Goal: Task Accomplishment & Management: Manage account settings

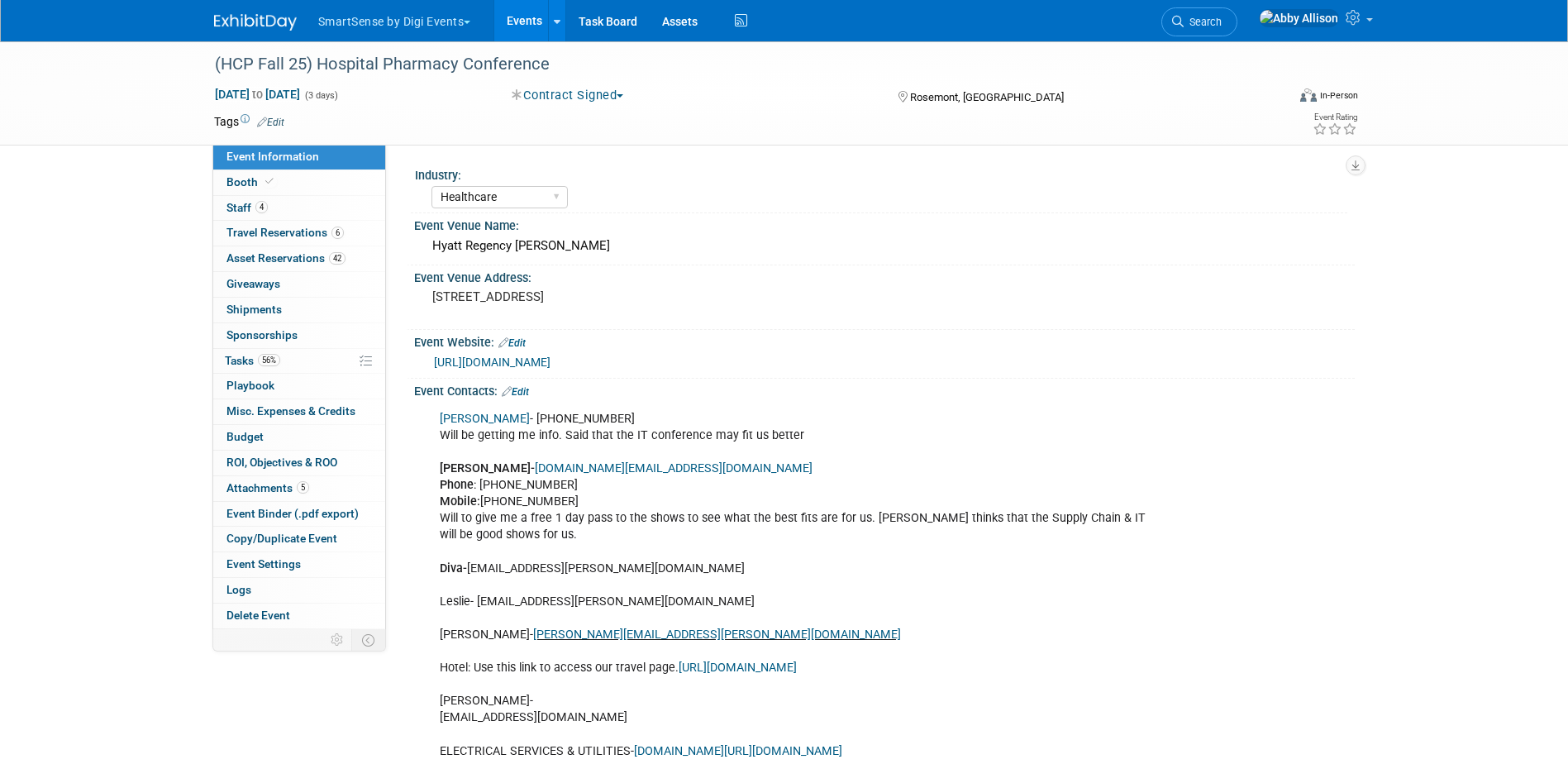
select select "Healthcare"
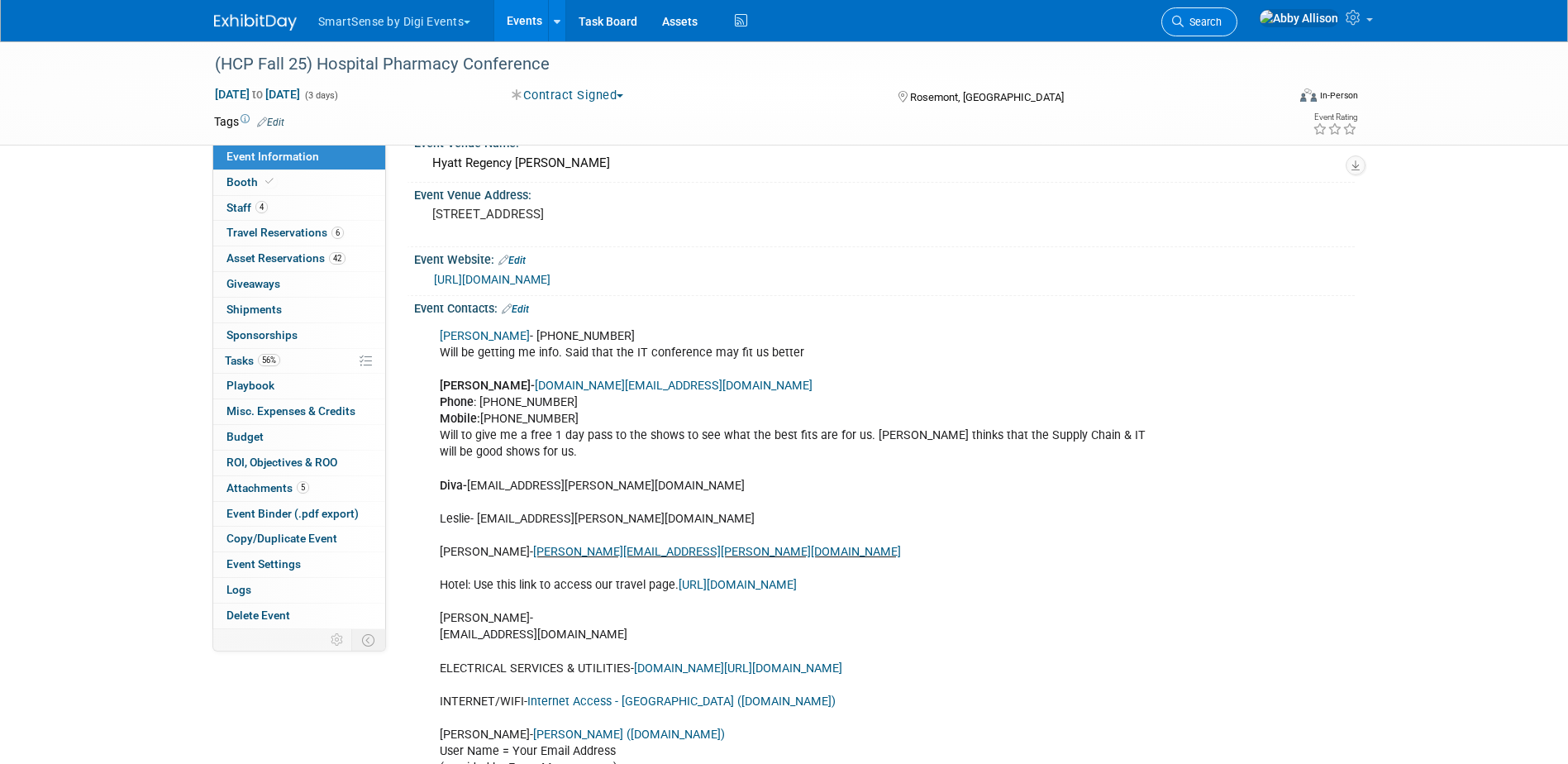
scroll to position [83, 0]
click at [1221, 16] on span "Search" at bounding box center [1203, 22] width 38 height 12
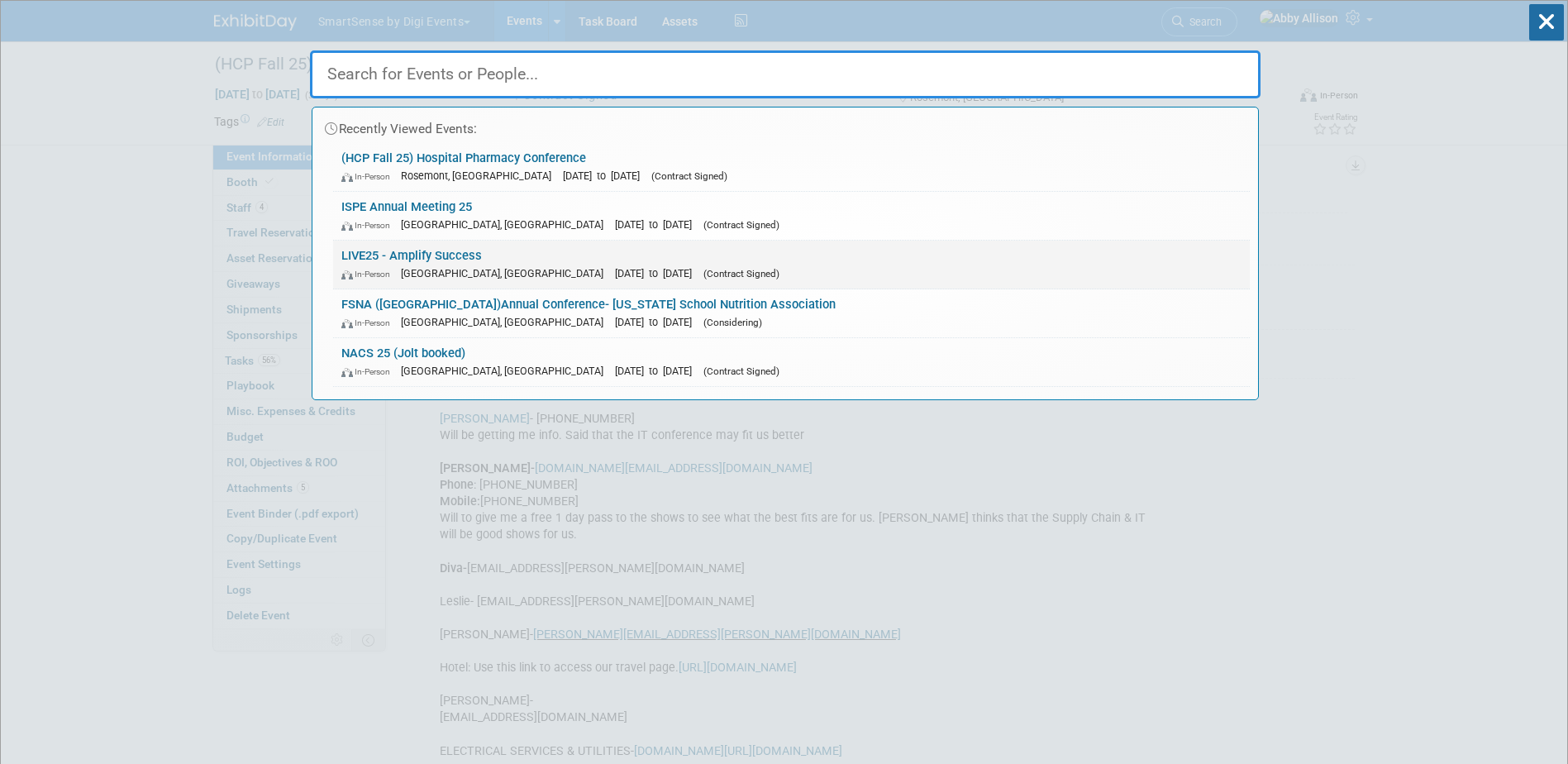
click at [452, 263] on link "LIVE25 - Amplify Success In-Person Nashville, TN Oct 21, 2025 to Oct 24, 2025 (…" at bounding box center [792, 265] width 916 height 48
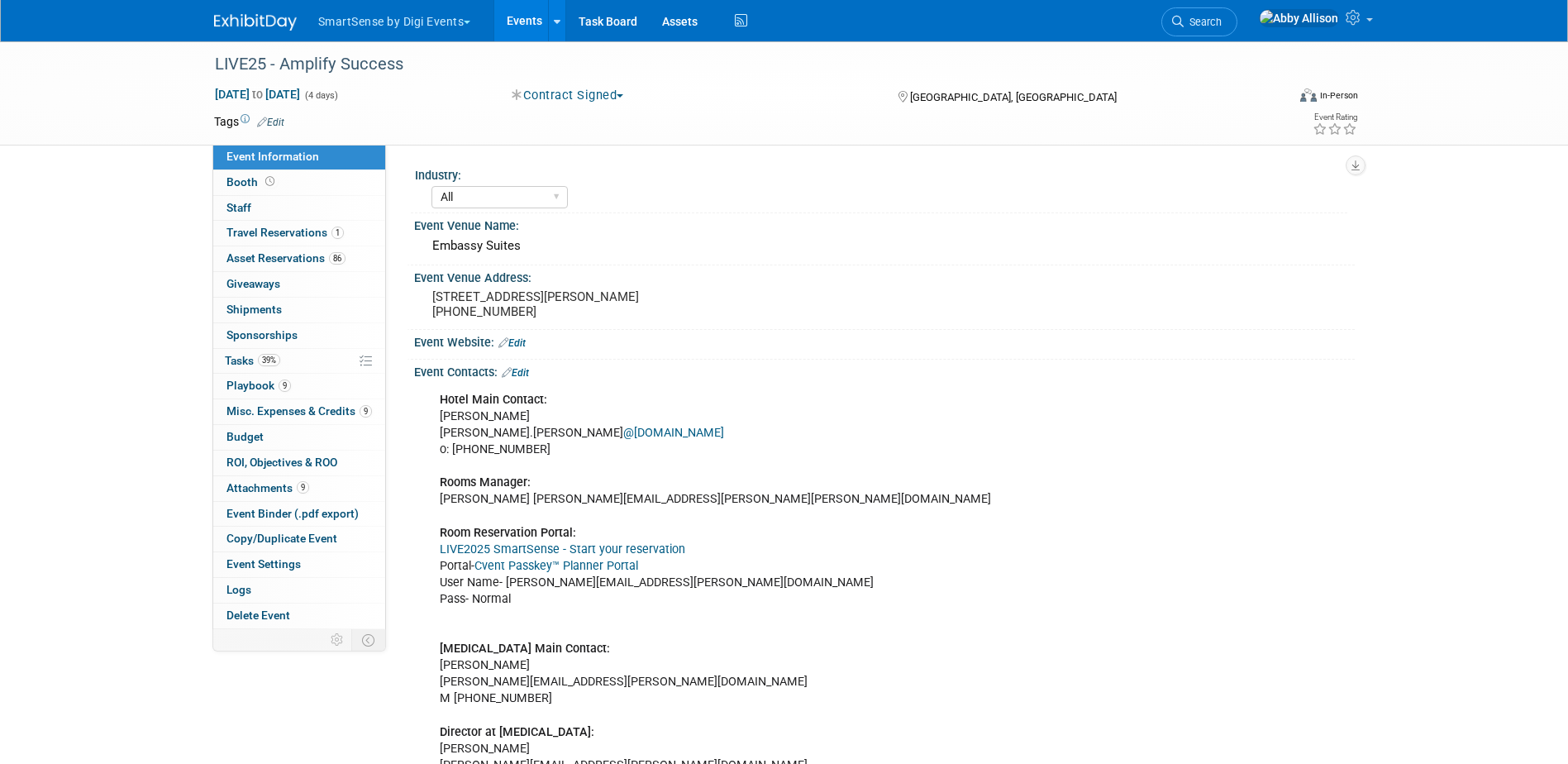
select select "All"
click at [255, 389] on span "Playbook 9" at bounding box center [259, 385] width 64 height 13
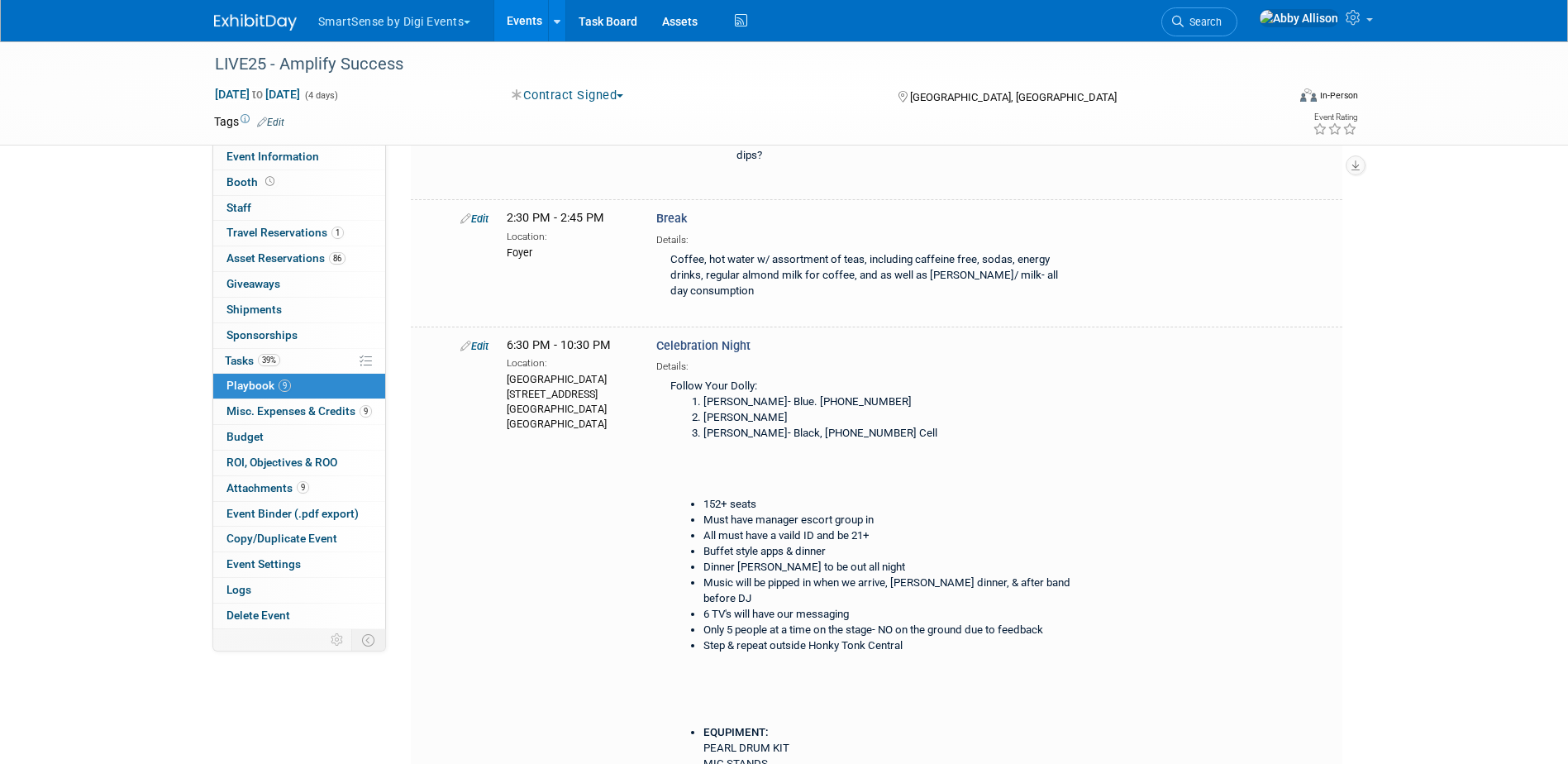
scroll to position [1074, 0]
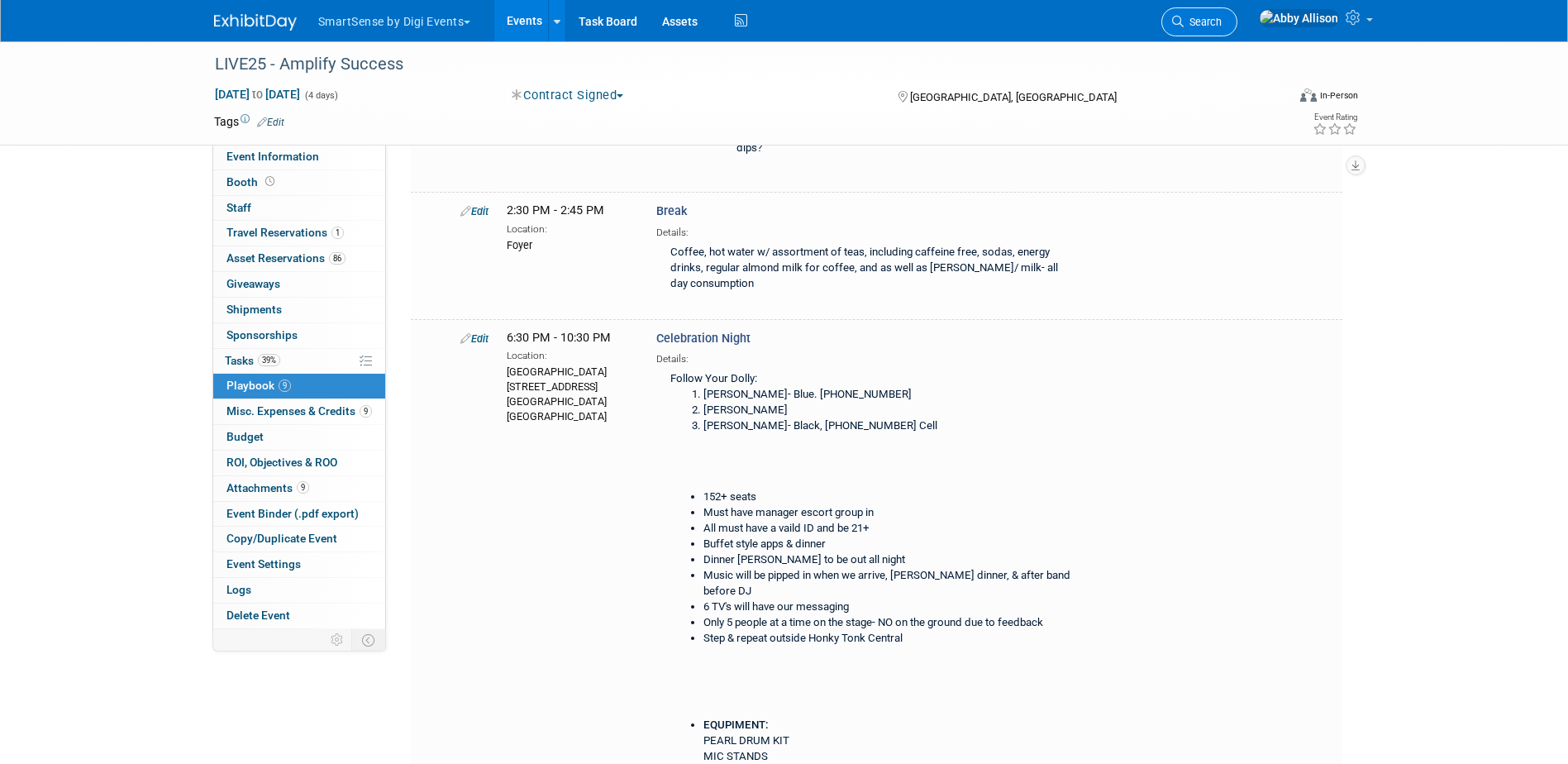
click at [1237, 13] on link "Search" at bounding box center [1199, 21] width 76 height 29
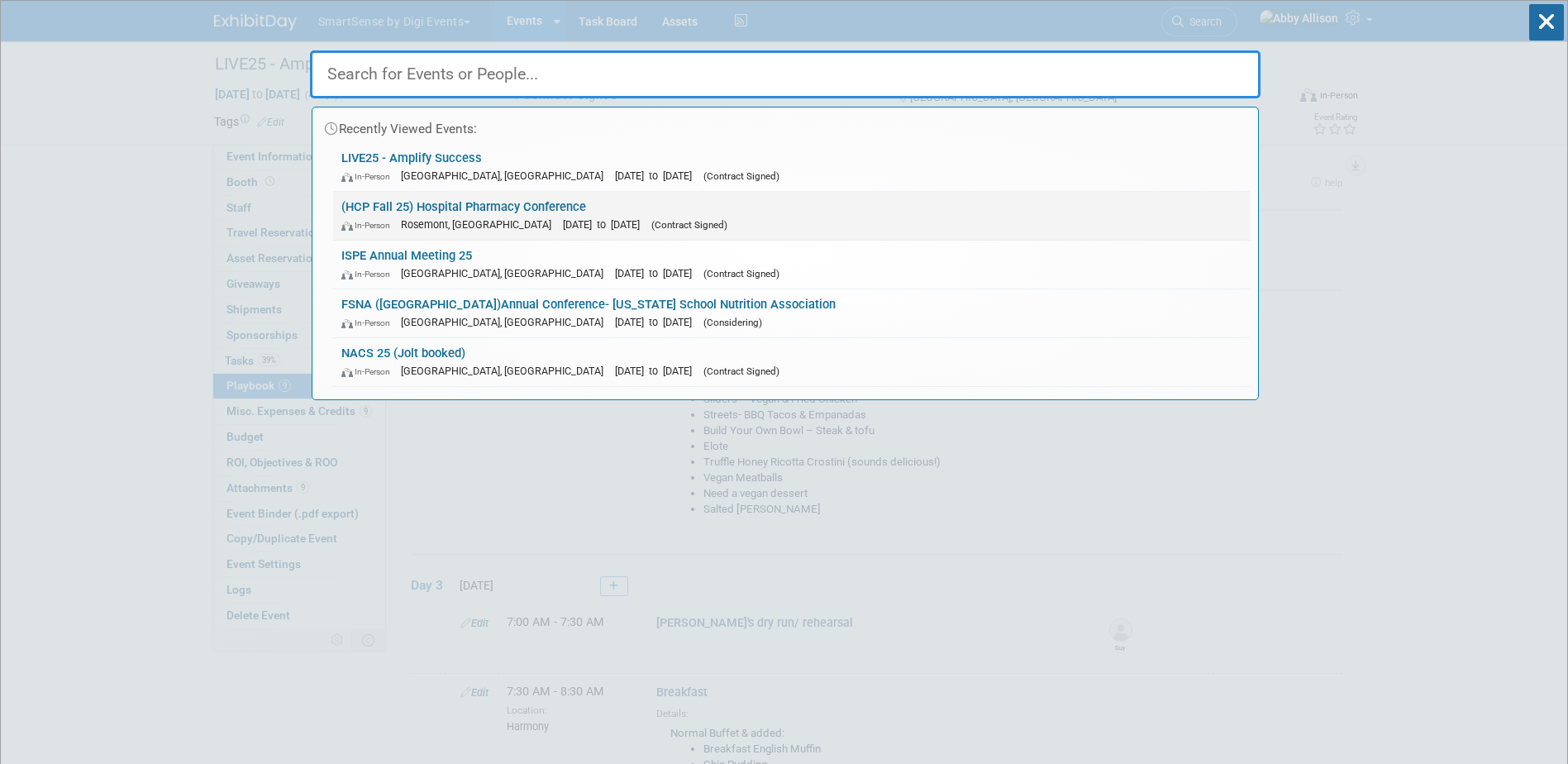
click at [433, 207] on link "(HCP Fall 25) Hospital Pharmacy Conference In-Person Rosemont, IL Sep 29, 2025 …" at bounding box center [792, 216] width 916 height 48
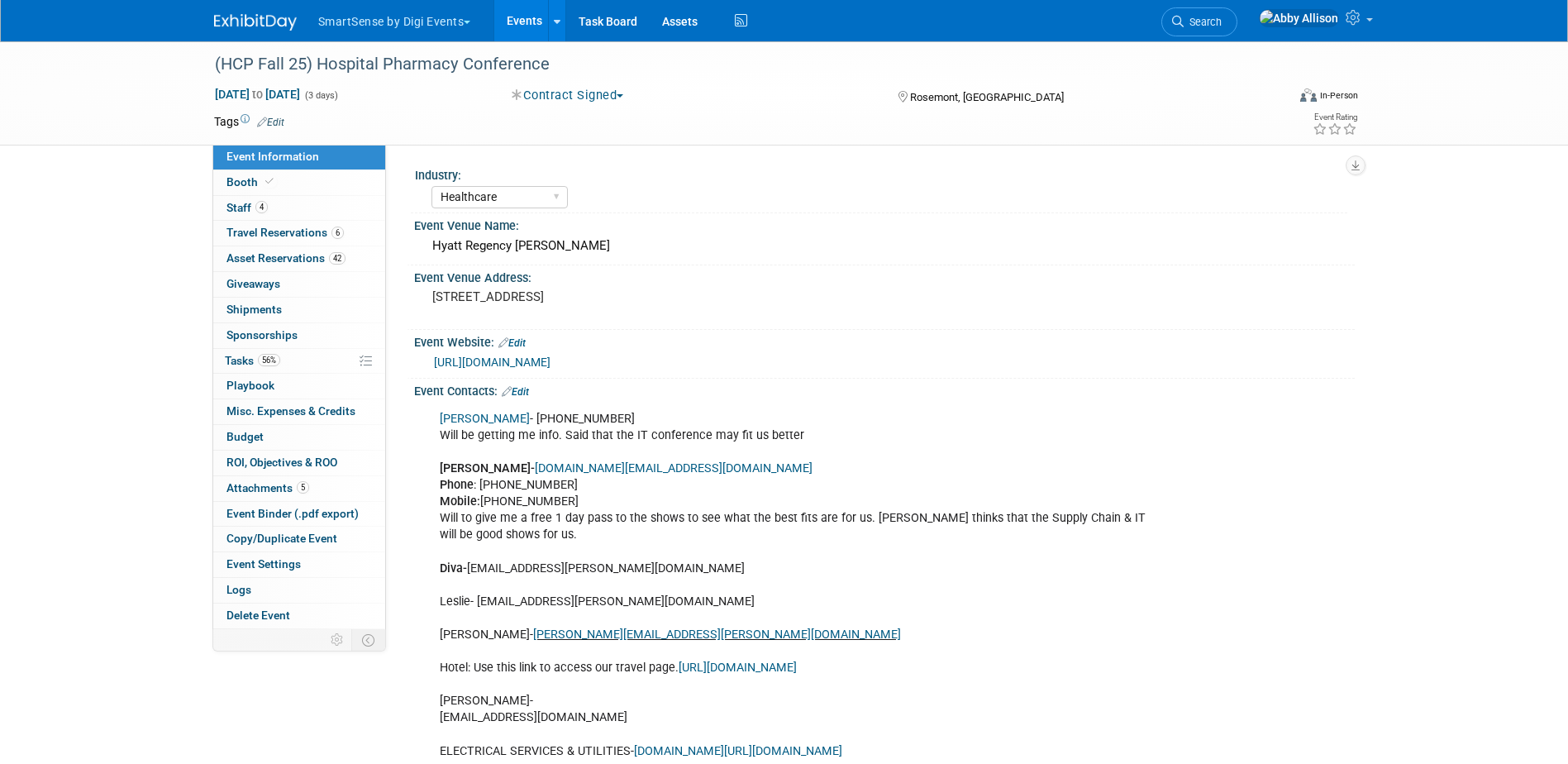
select select "Healthcare"
click at [242, 354] on span "Tasks 56%" at bounding box center [252, 360] width 55 height 13
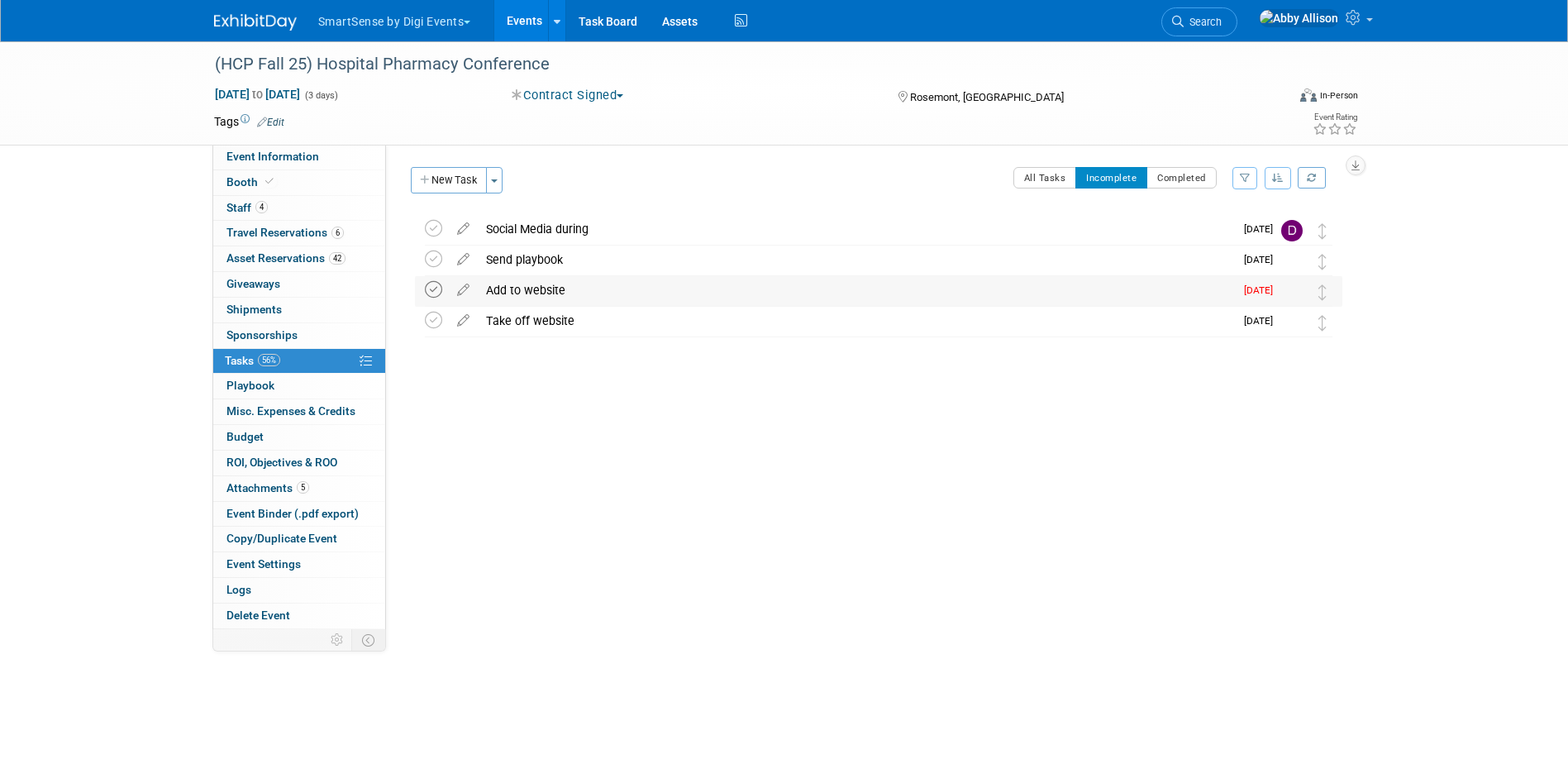
click at [434, 291] on icon at bounding box center [433, 289] width 17 height 17
click at [1236, 15] on link "Search" at bounding box center [1199, 21] width 76 height 29
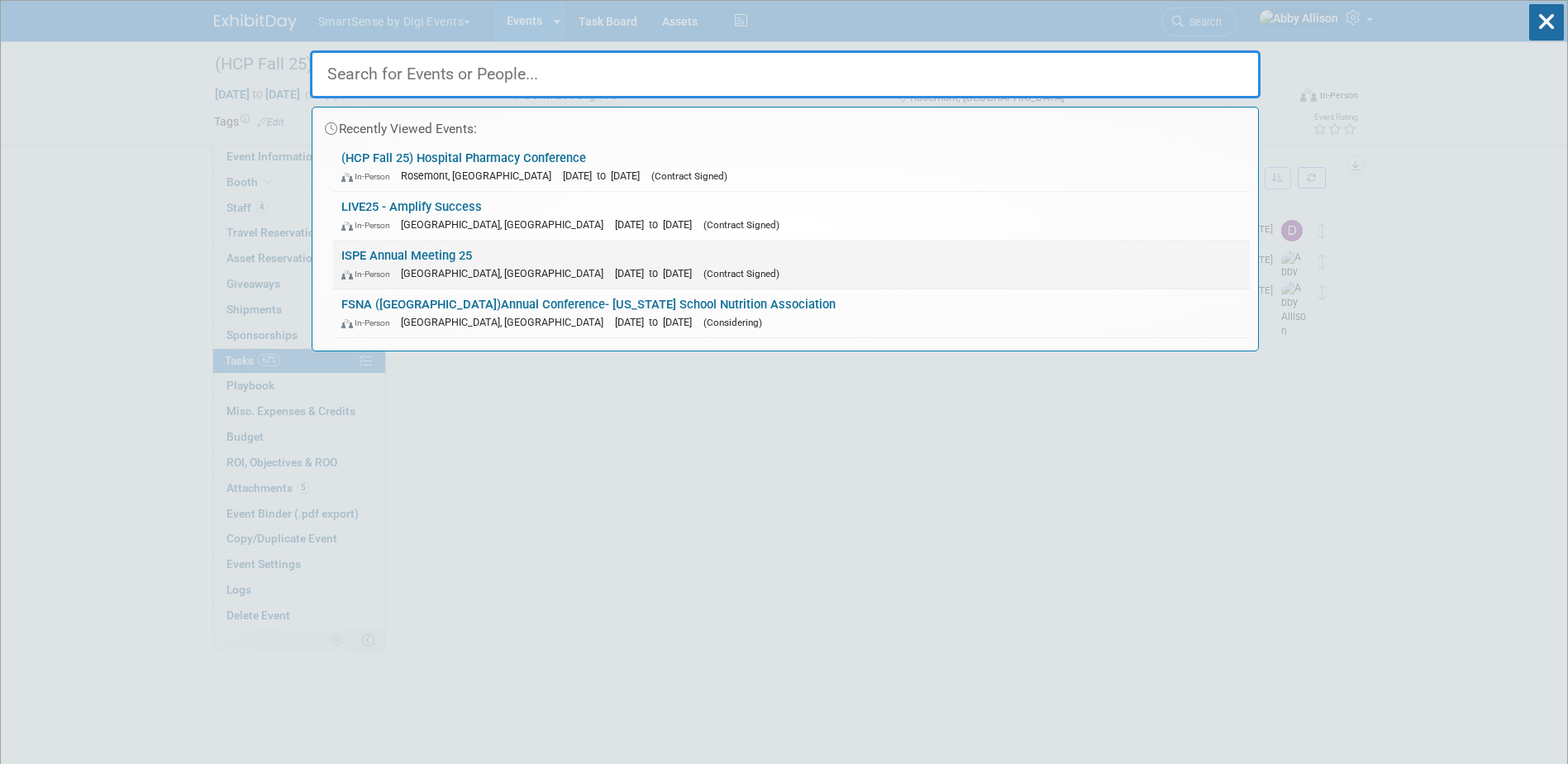
click at [370, 247] on link "ISPE Annual Meeting 25 In-Person Charlotte, NC Oct 26, 2025 to Oct 29, 2025 (Co…" at bounding box center [792, 265] width 916 height 48
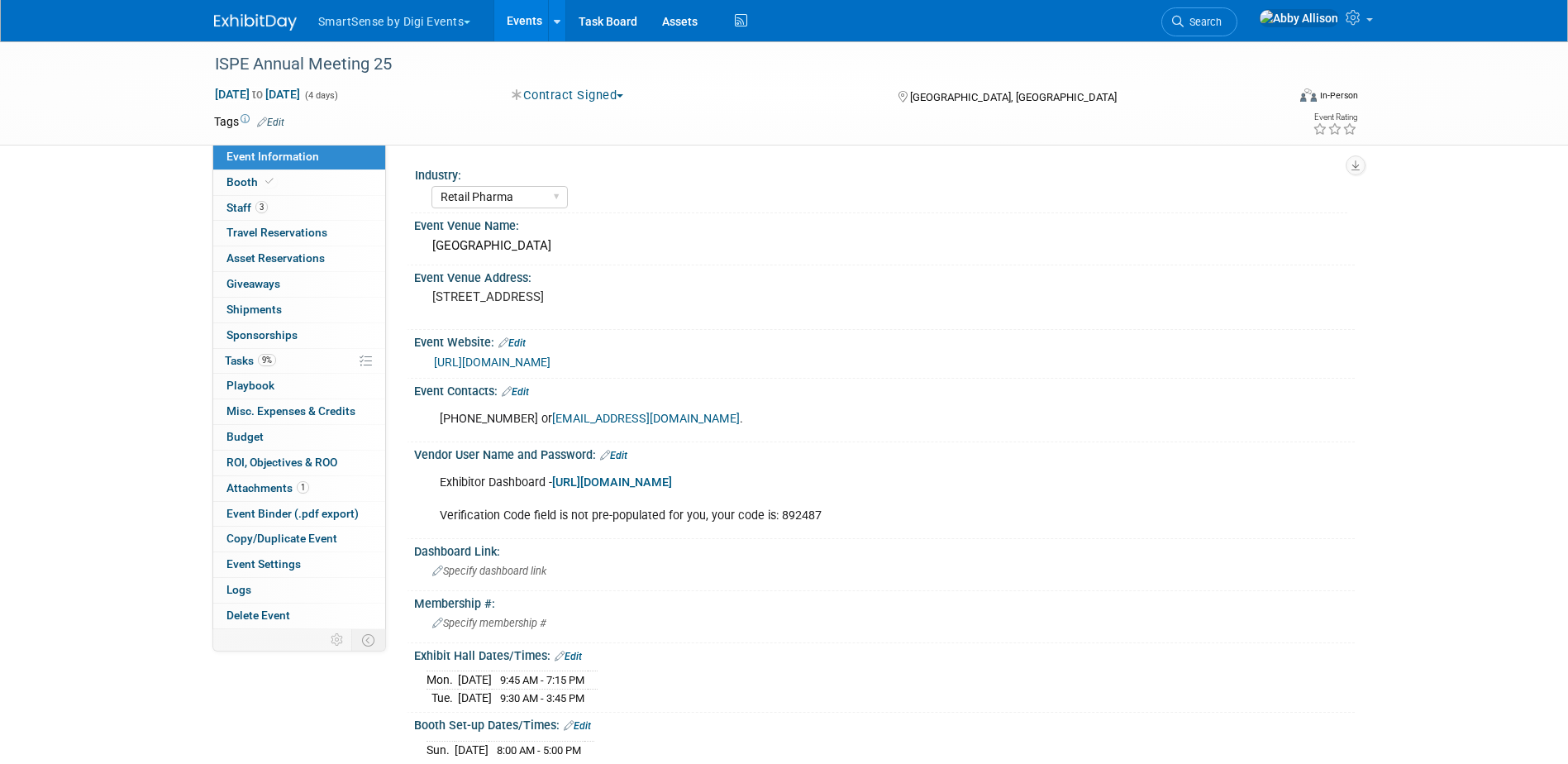
select select "Retail Pharma"
click at [527, 390] on link "Edit" at bounding box center [515, 391] width 28 height 12
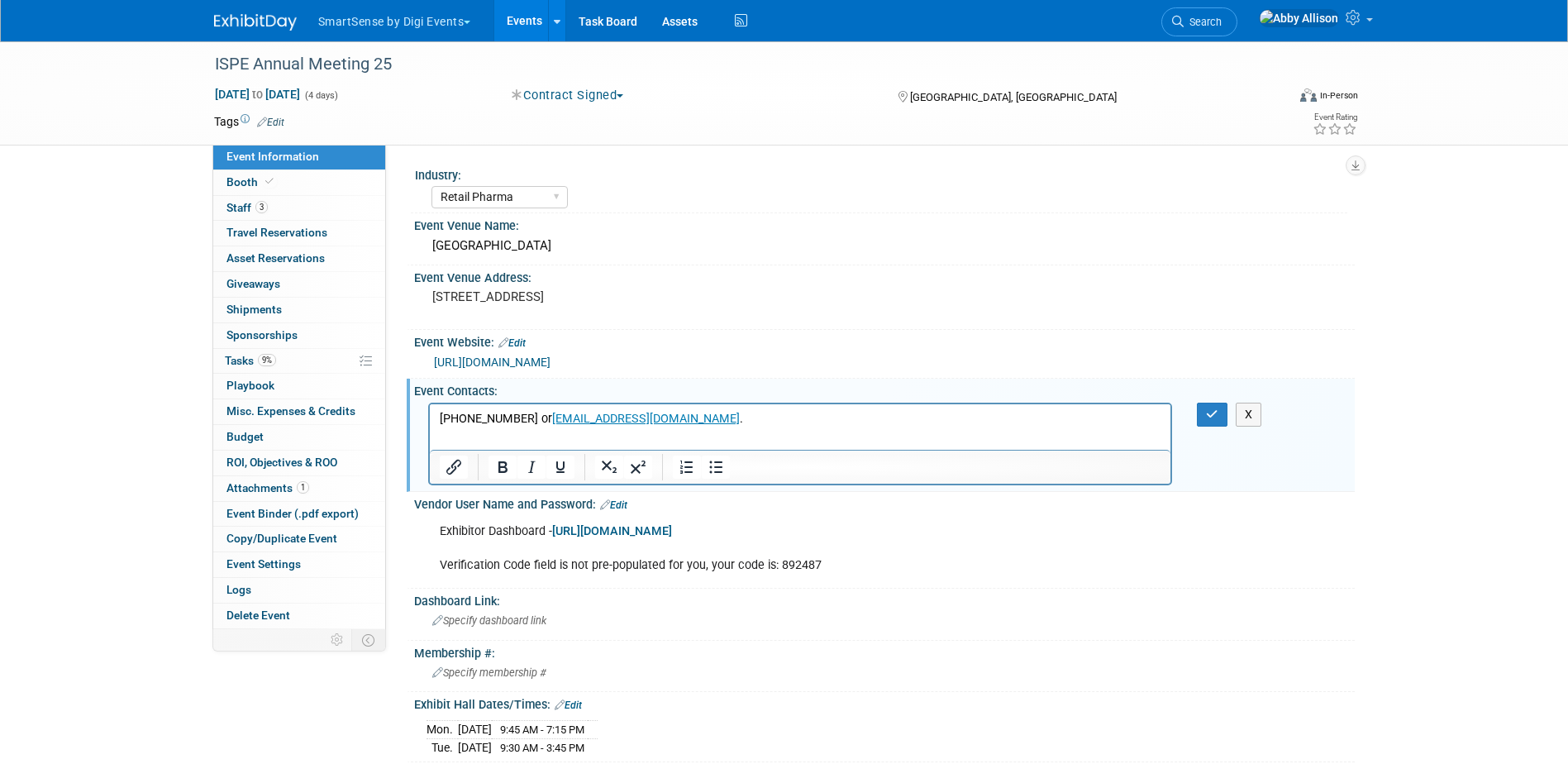
click at [455, 426] on html "813-960-2105 or sales@ispe.org ." at bounding box center [800, 415] width 742 height 23
click at [635, 420] on p "813-960-2105 or sales@ispe.org ." at bounding box center [800, 418] width 722 height 17
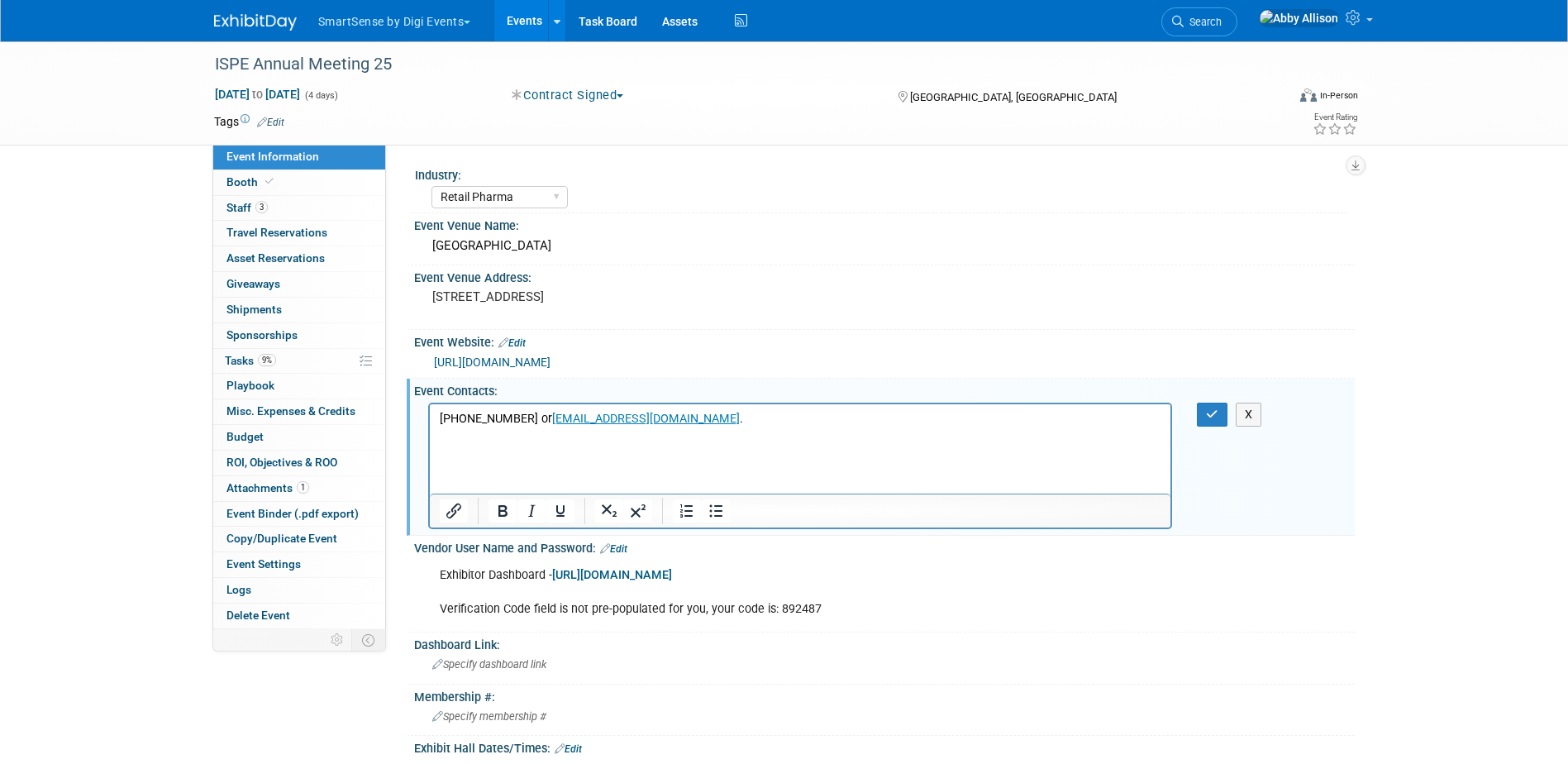
click at [436, 437] on html "813-960-2105 or sales@ispe.org ." at bounding box center [800, 448] width 742 height 89
click at [436, 446] on html "813-960-2105 or sales@ispe.org ." at bounding box center [800, 448] width 742 height 89
click at [557, 453] on p "Vanessa Oldham" at bounding box center [800, 451] width 722 height 17
click at [510, 515] on icon "Bold" at bounding box center [503, 511] width 20 height 20
click at [558, 439] on p "Rich Text Area. Press ALT-0 for help." at bounding box center [800, 434] width 722 height 17
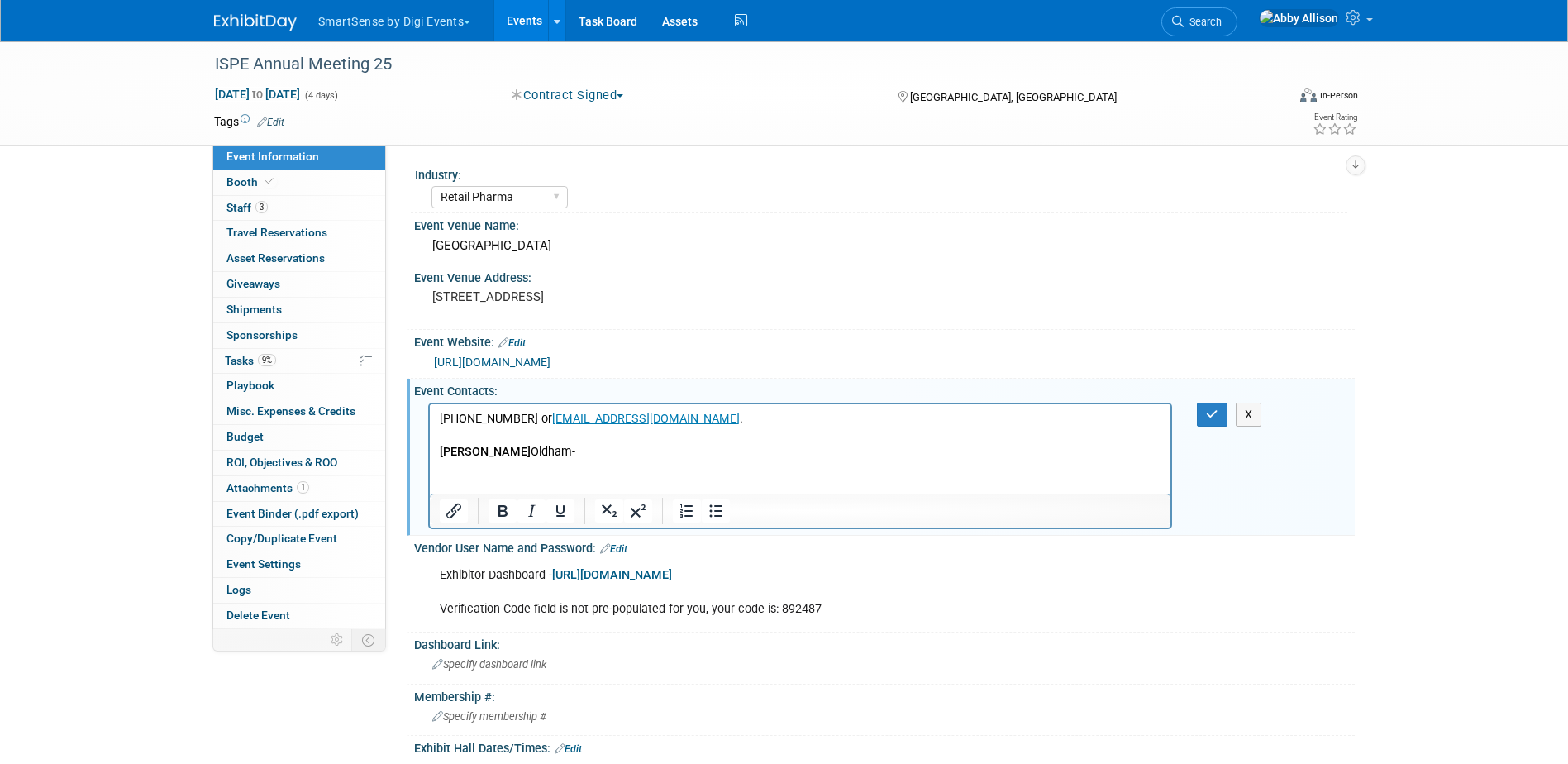
click at [557, 449] on p "Vanessa Oldham-" at bounding box center [800, 451] width 722 height 17
click at [444, 476] on p "Rich Text Area. Press ALT-0 for help." at bounding box center [800, 484] width 722 height 17
click at [454, 480] on p "Rich Text Area. Press ALT-0 for help." at bounding box center [800, 484] width 722 height 17
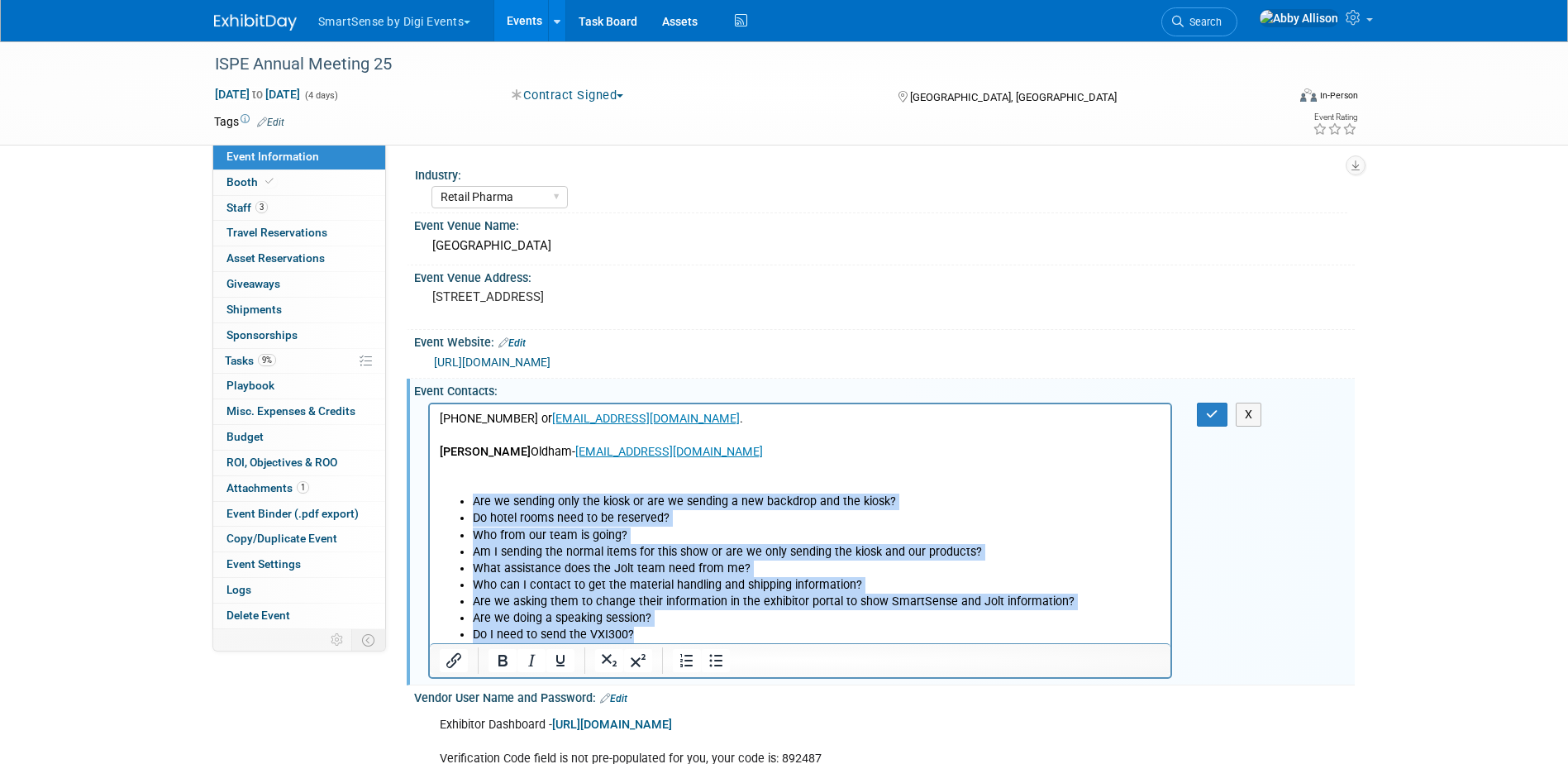
drag, startPoint x: 644, startPoint y: 629, endPoint x: 469, endPoint y: 491, distance: 222.9
click at [469, 491] on body "813-960-2105 or sales@ispe.org . Vanessa Oldham- voldham@ispe.org Are we sendin…" at bounding box center [800, 526] width 724 height 233
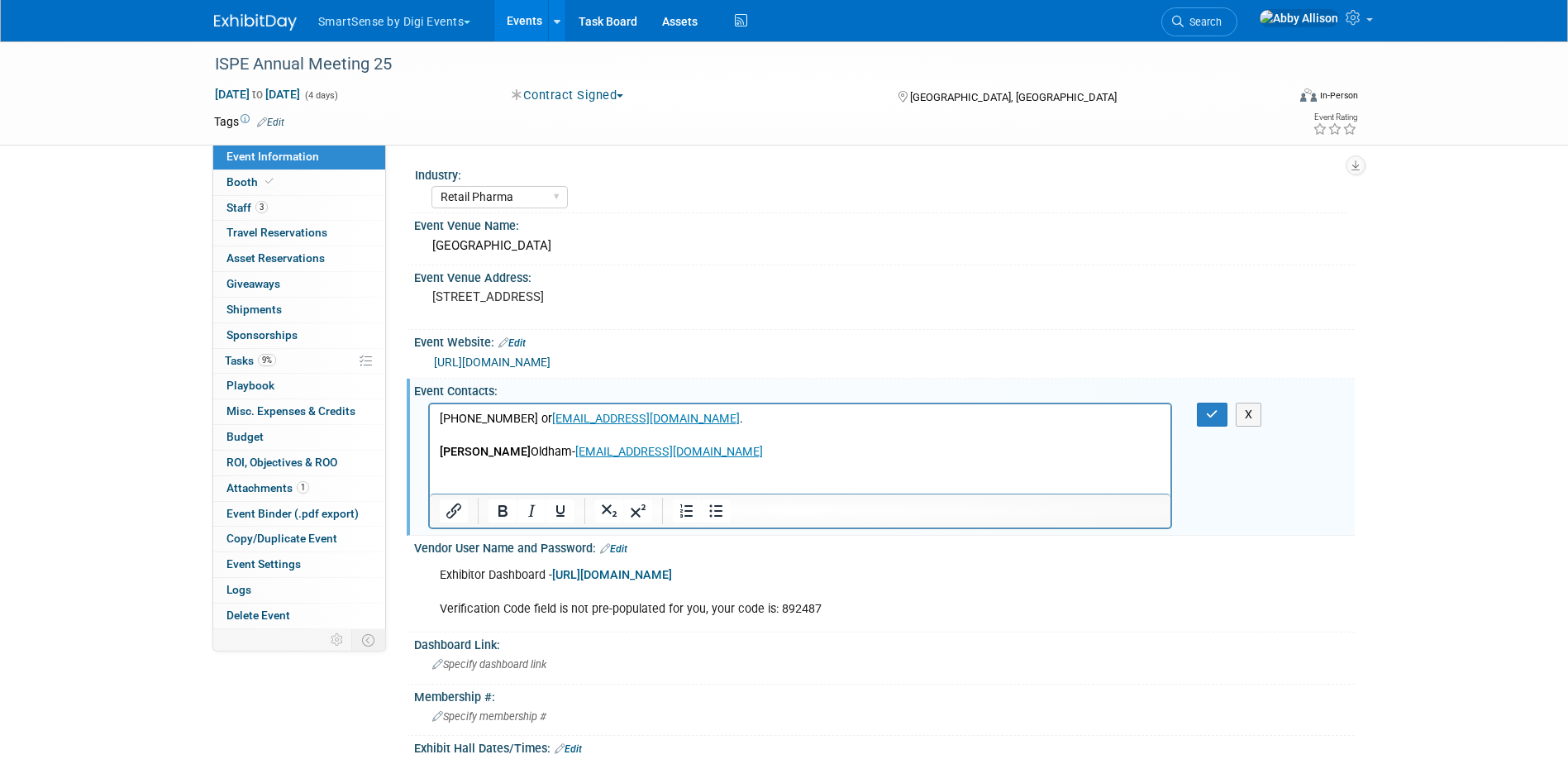
click at [451, 479] on p "Rich Text Area. Press ALT-0 for help." at bounding box center [800, 484] width 722 height 17
click at [1214, 408] on icon "button" at bounding box center [1212, 414] width 12 height 12
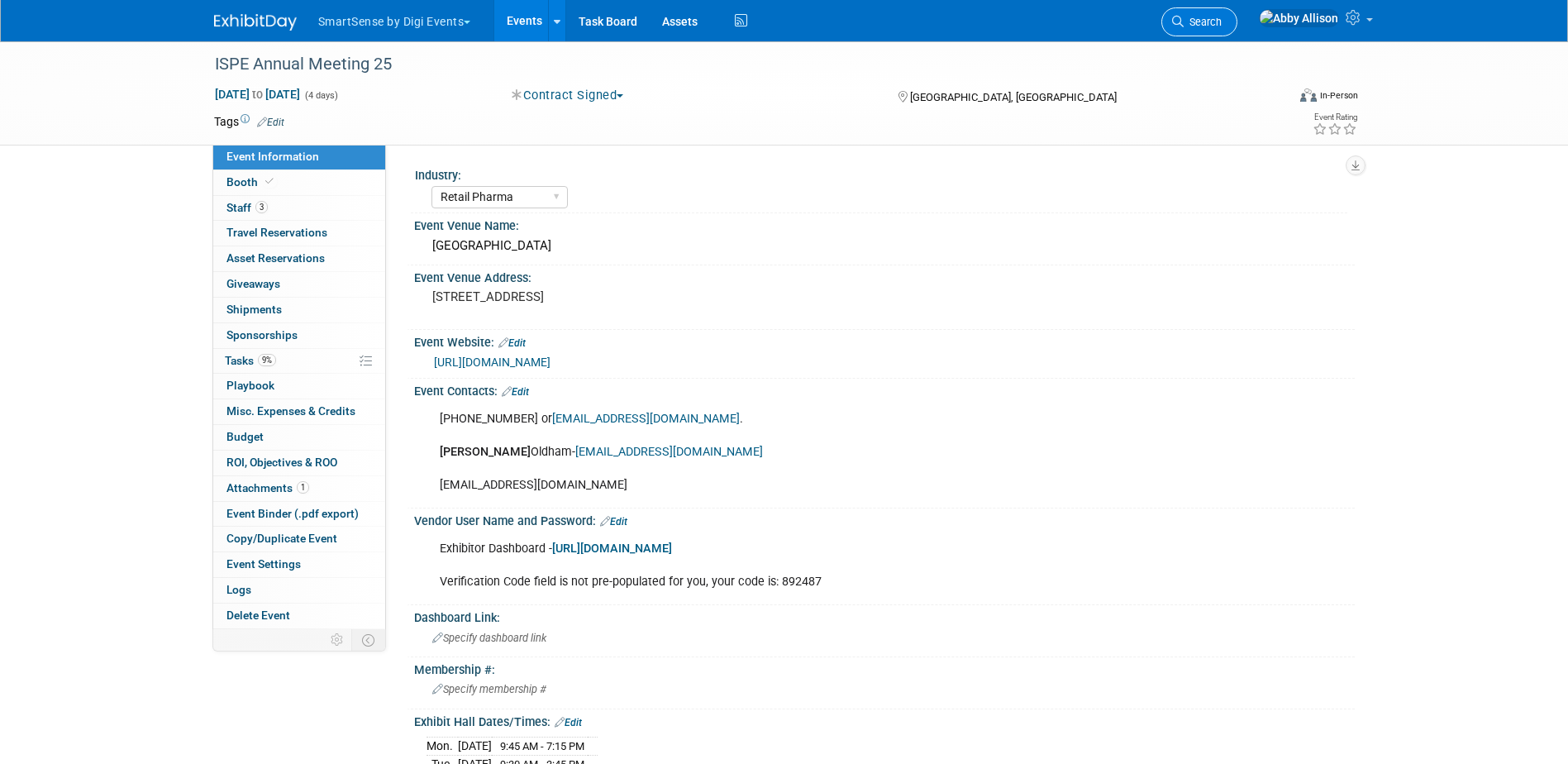
click at [1235, 29] on link "Search" at bounding box center [1199, 21] width 76 height 29
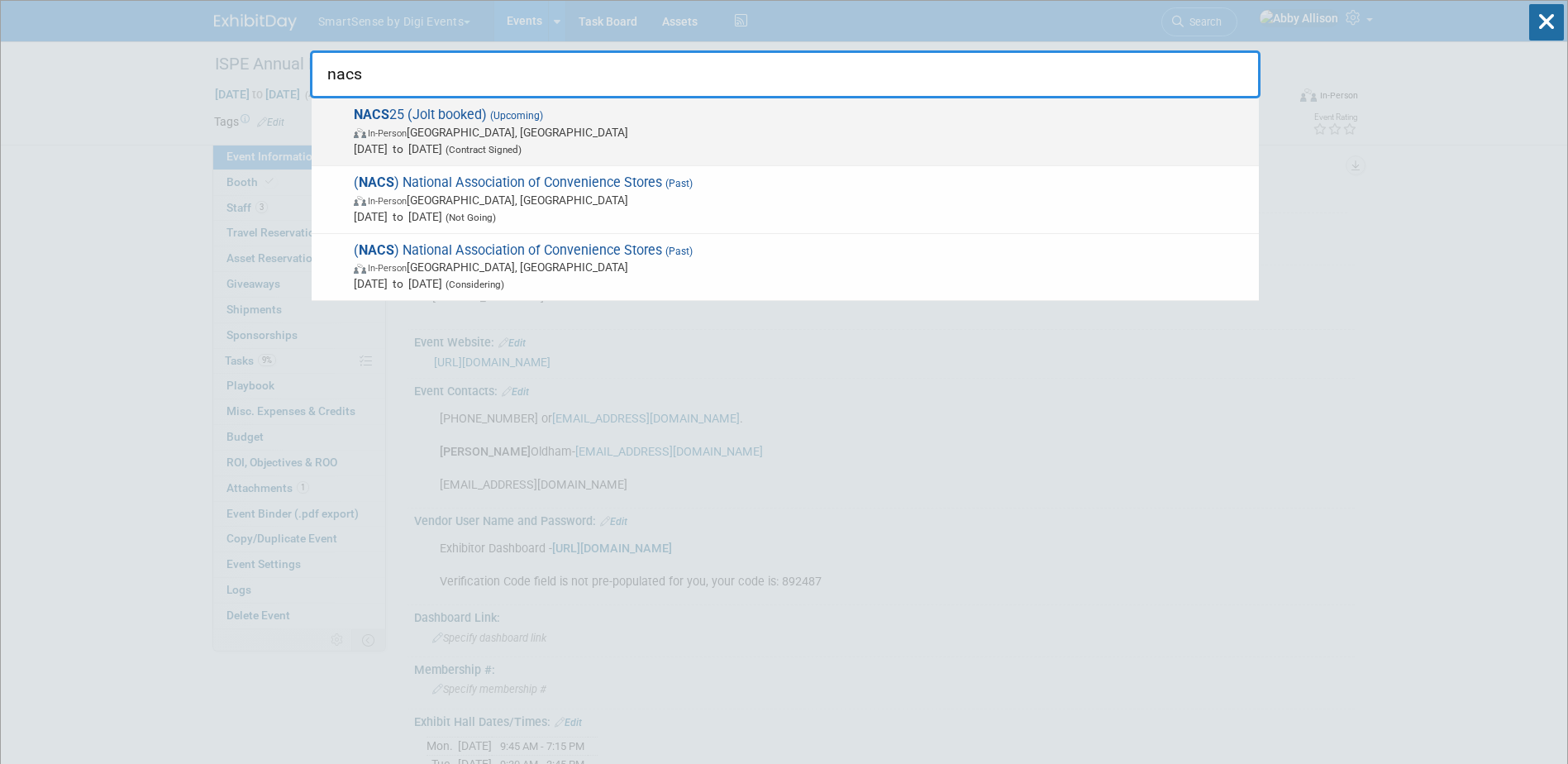
type input "nacs"
click at [436, 125] on span "In-Person Chicago, IL" at bounding box center [802, 132] width 897 height 17
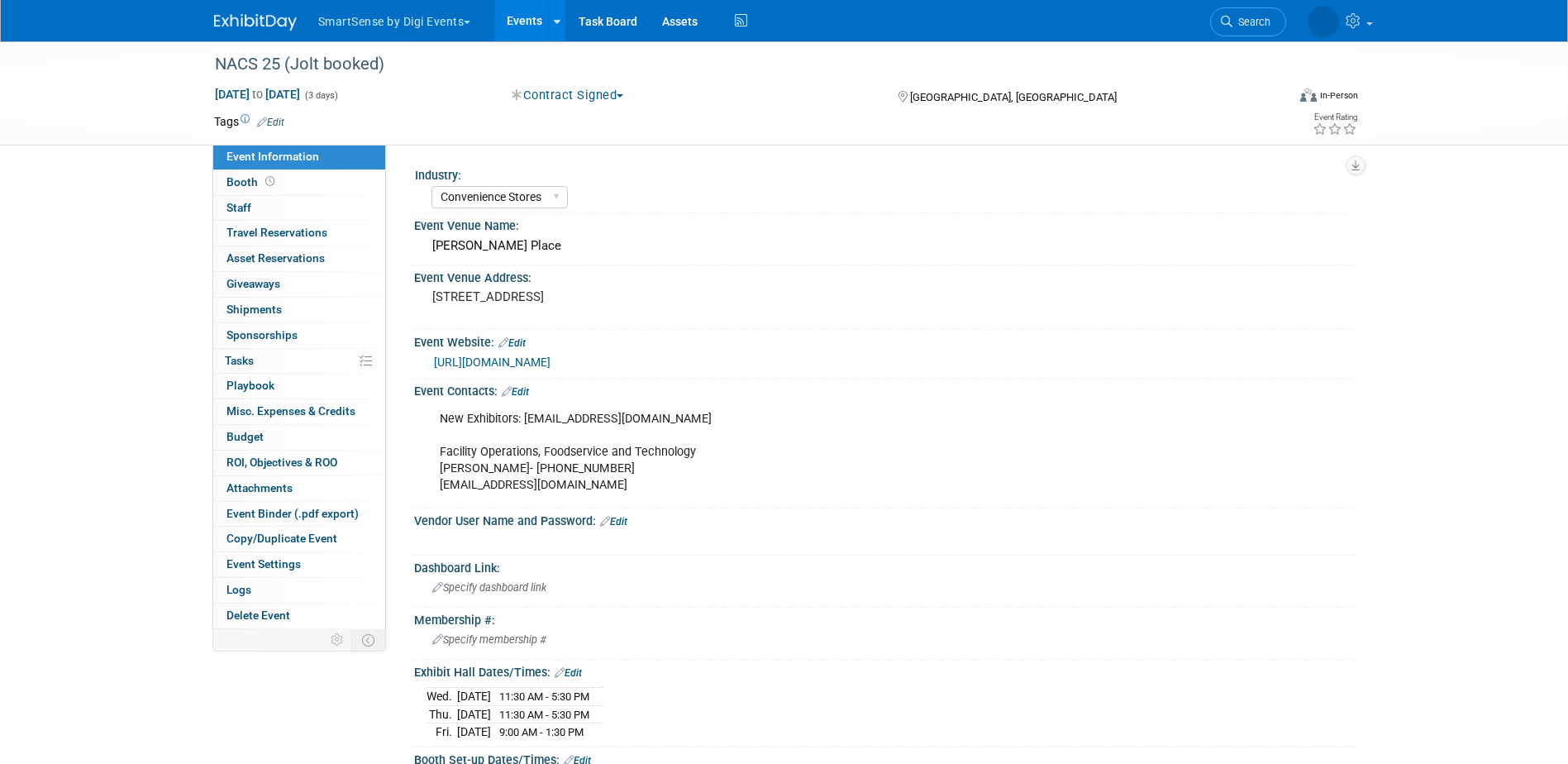
select select "Convenience Stores"
click at [234, 359] on span "Tasks 0%" at bounding box center [239, 360] width 29 height 13
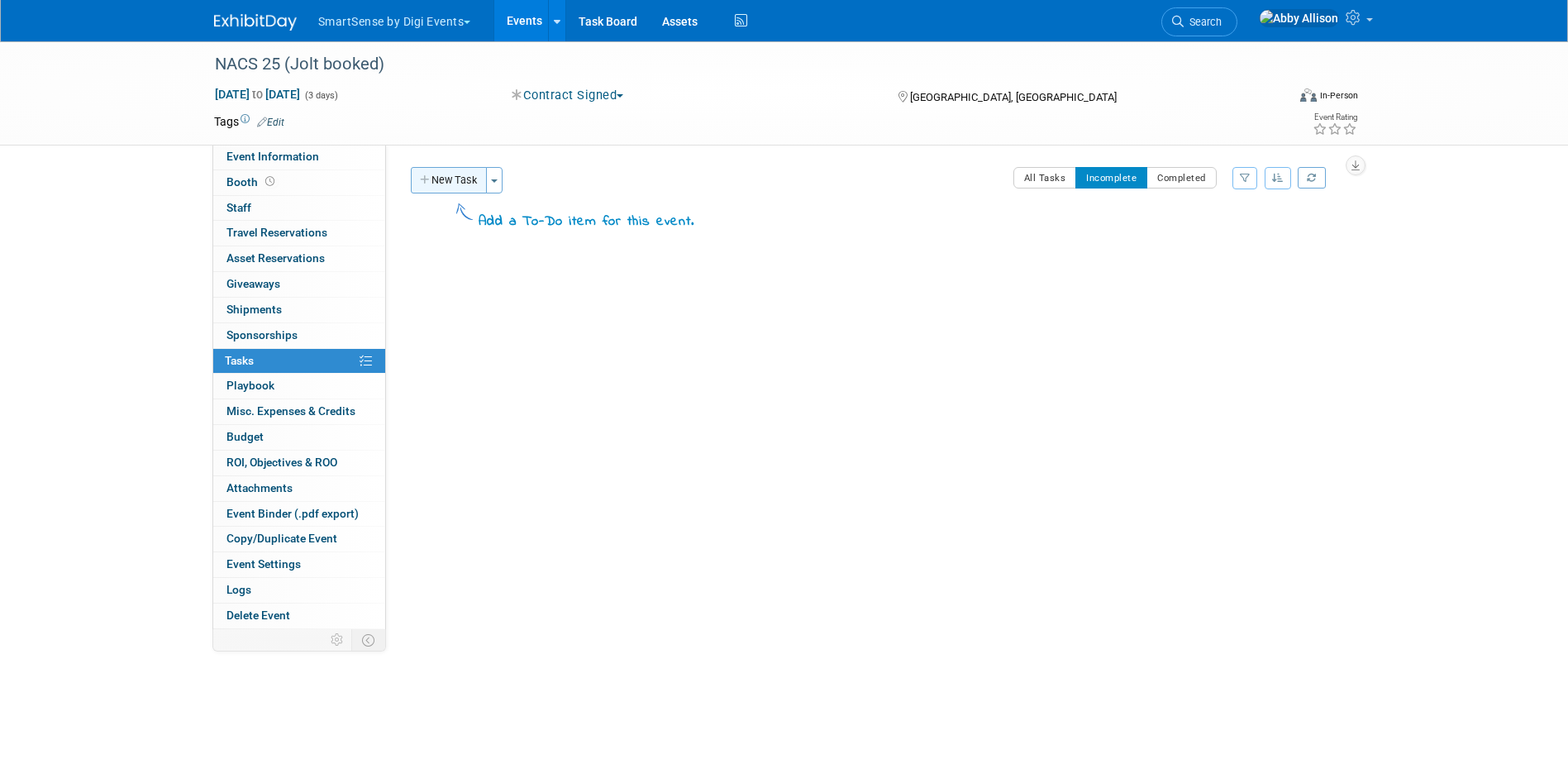
click at [456, 185] on button "New Task" at bounding box center [448, 180] width 76 height 27
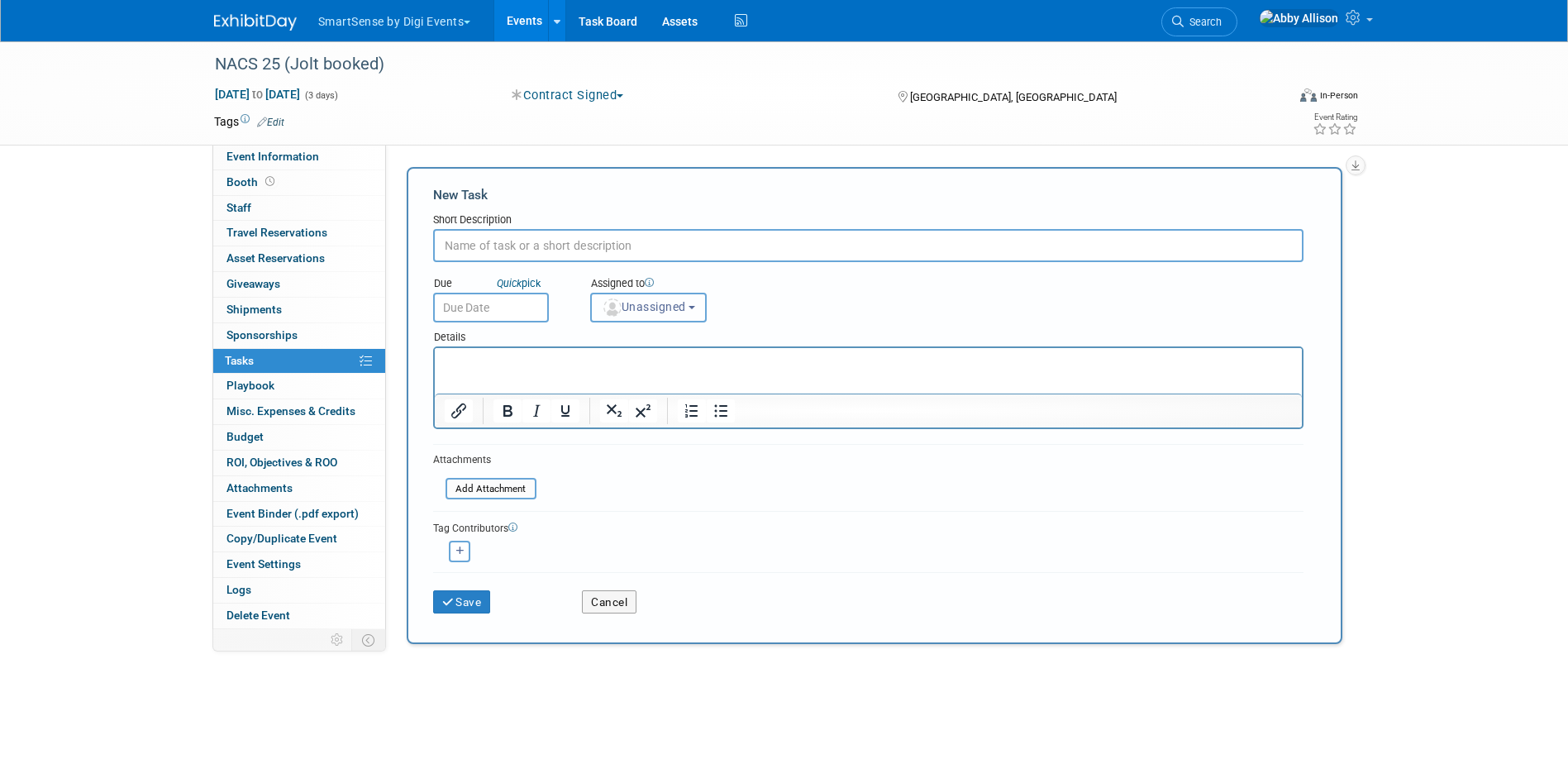
click at [628, 302] on span "Unassigned" at bounding box center [644, 307] width 85 height 13
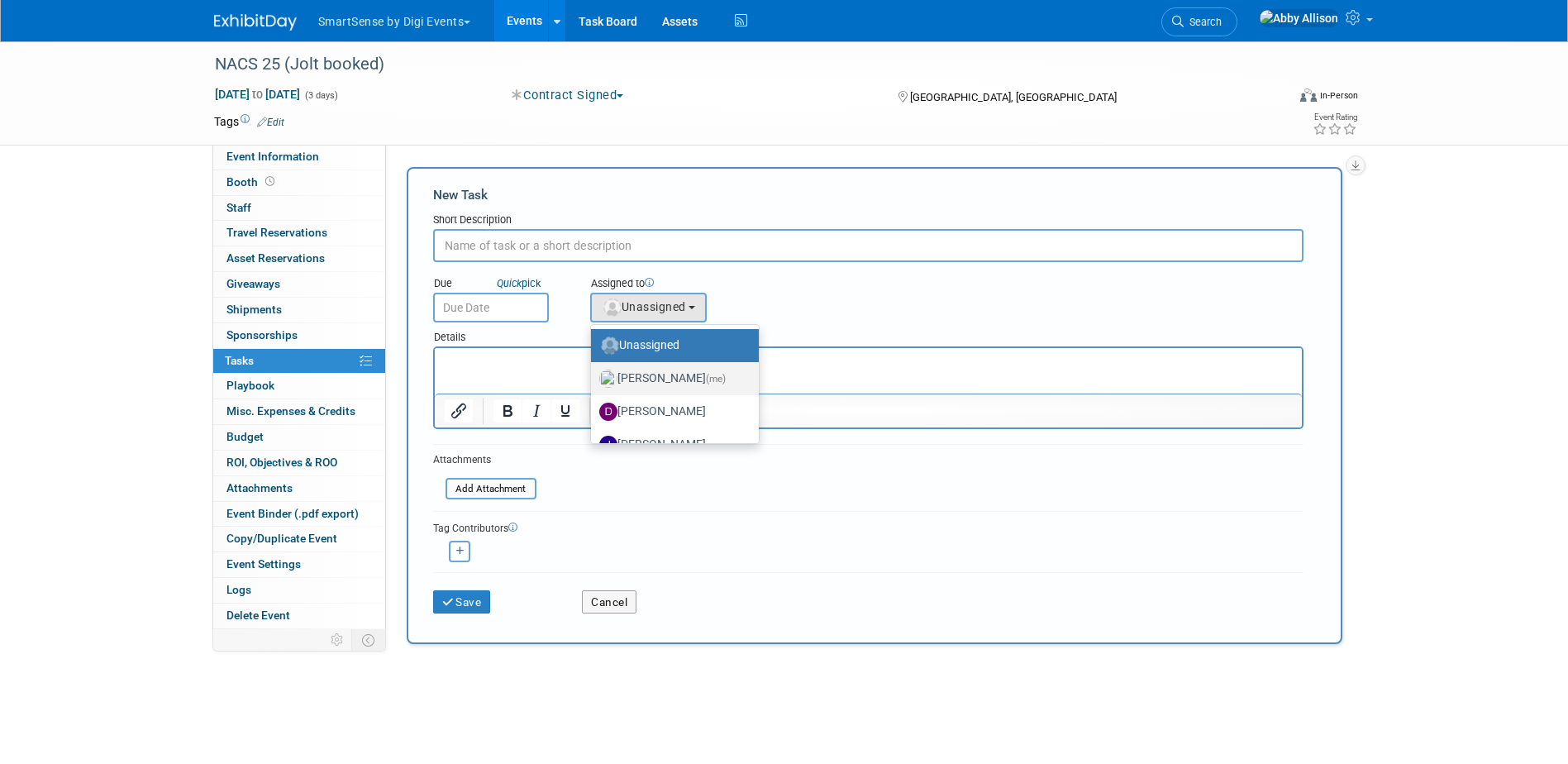
click at [653, 372] on label "Abby Allison (me)" at bounding box center [670, 379] width 143 height 27
click at [594, 372] on input "Abby Allison (me)" at bounding box center [588, 376] width 11 height 11
select select "1af21d80-b227-4fda-b725-1543146411fb"
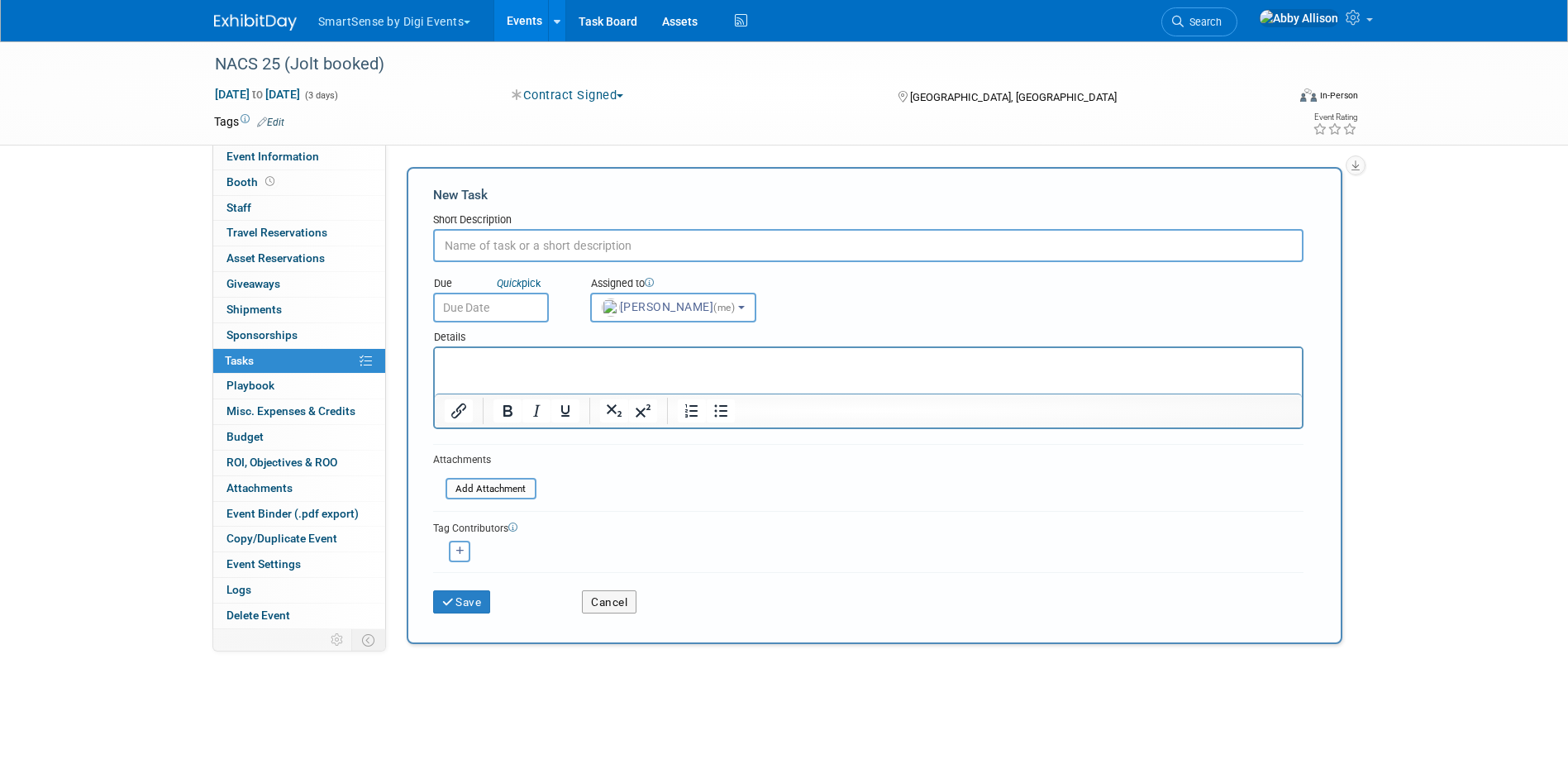
click at [541, 246] on input "text" at bounding box center [868, 245] width 870 height 33
type input "Need!"
click at [676, 357] on p "Rich Text Area. Press ALT-0 for help." at bounding box center [867, 363] width 848 height 17
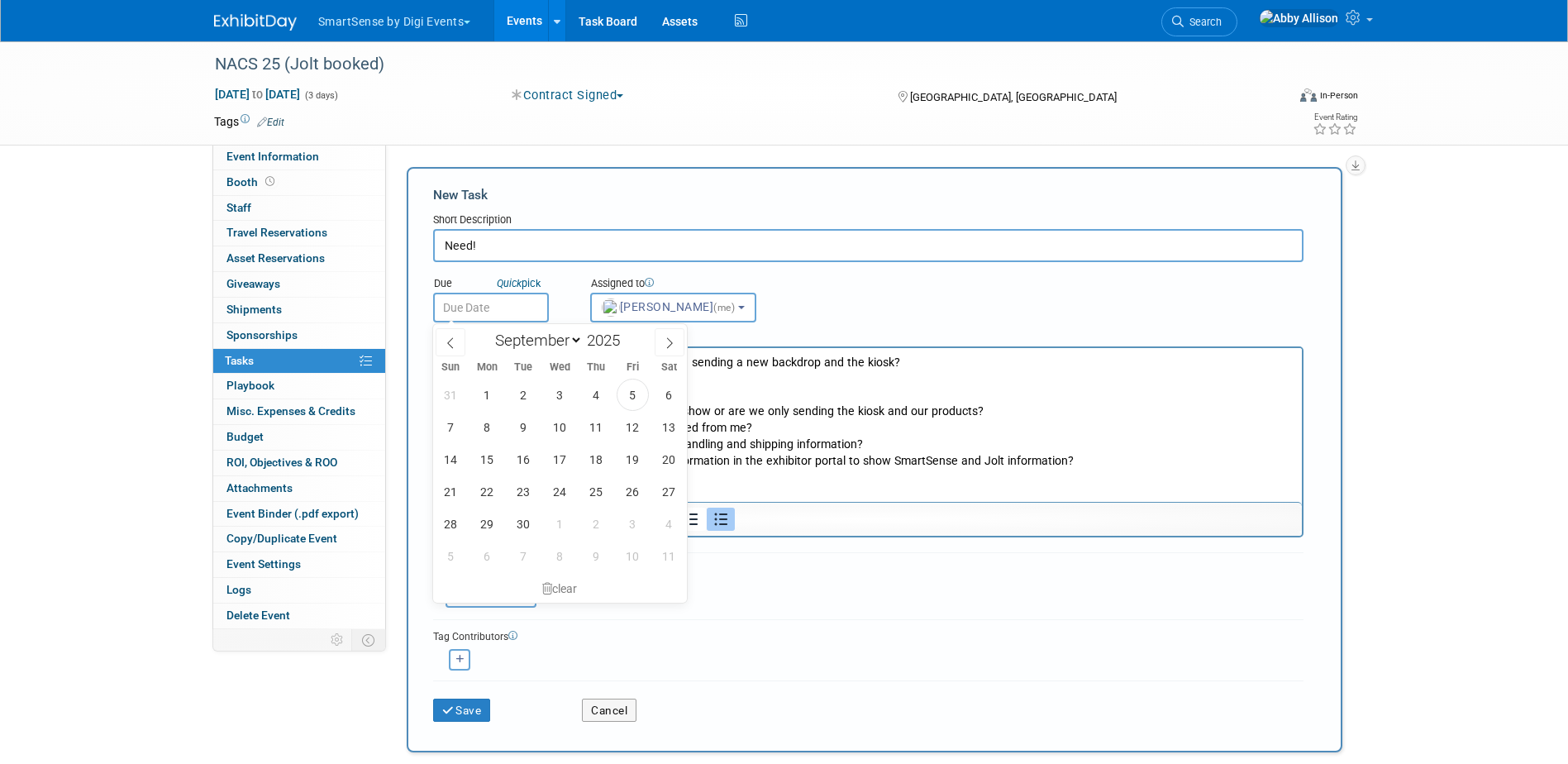
click at [460, 312] on input "text" at bounding box center [491, 307] width 116 height 29
click at [483, 425] on span "8" at bounding box center [487, 427] width 32 height 32
type input "Sep 8, 2025"
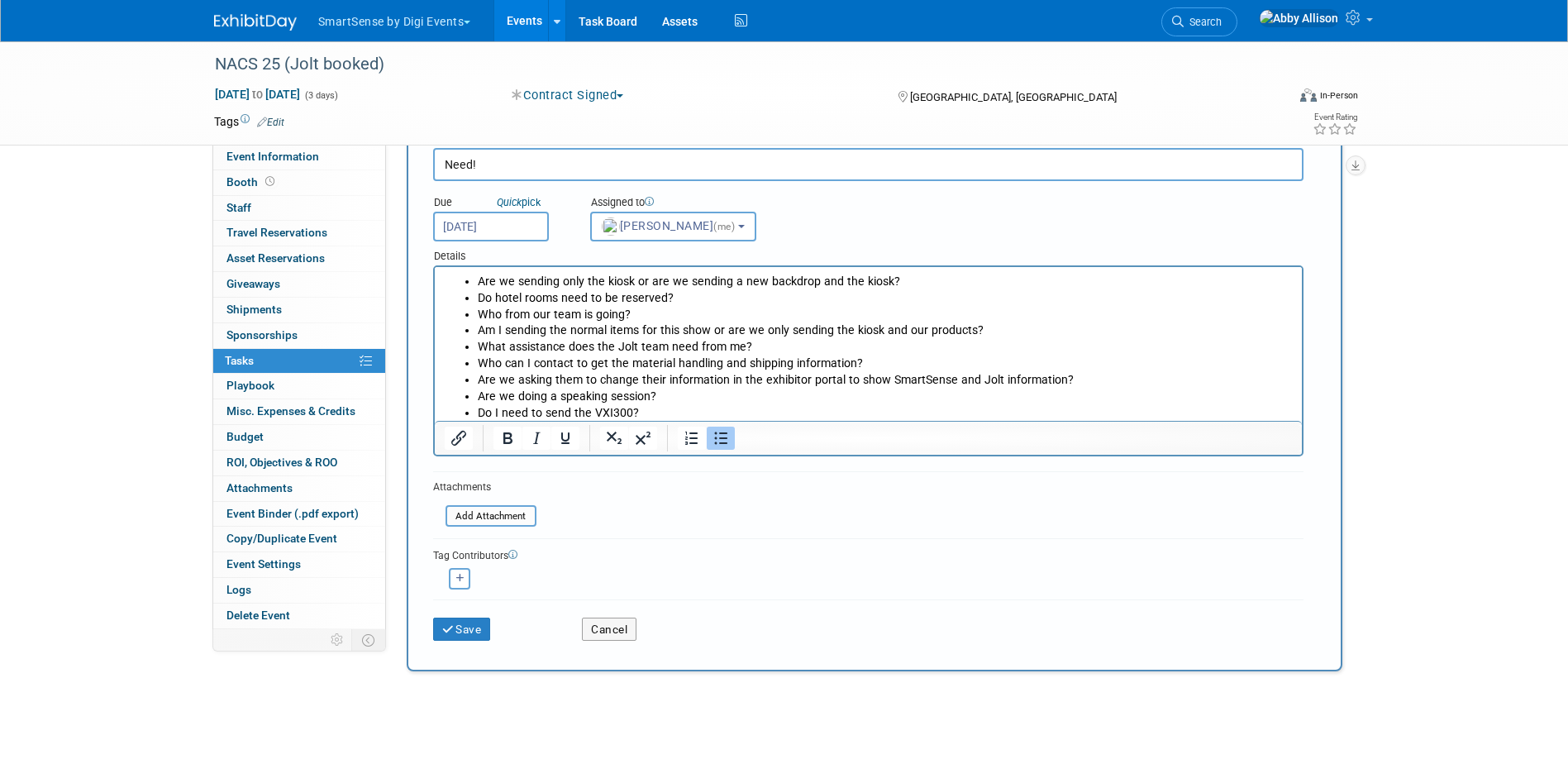
scroll to position [83, 0]
click at [464, 634] on button "Save" at bounding box center [462, 628] width 58 height 23
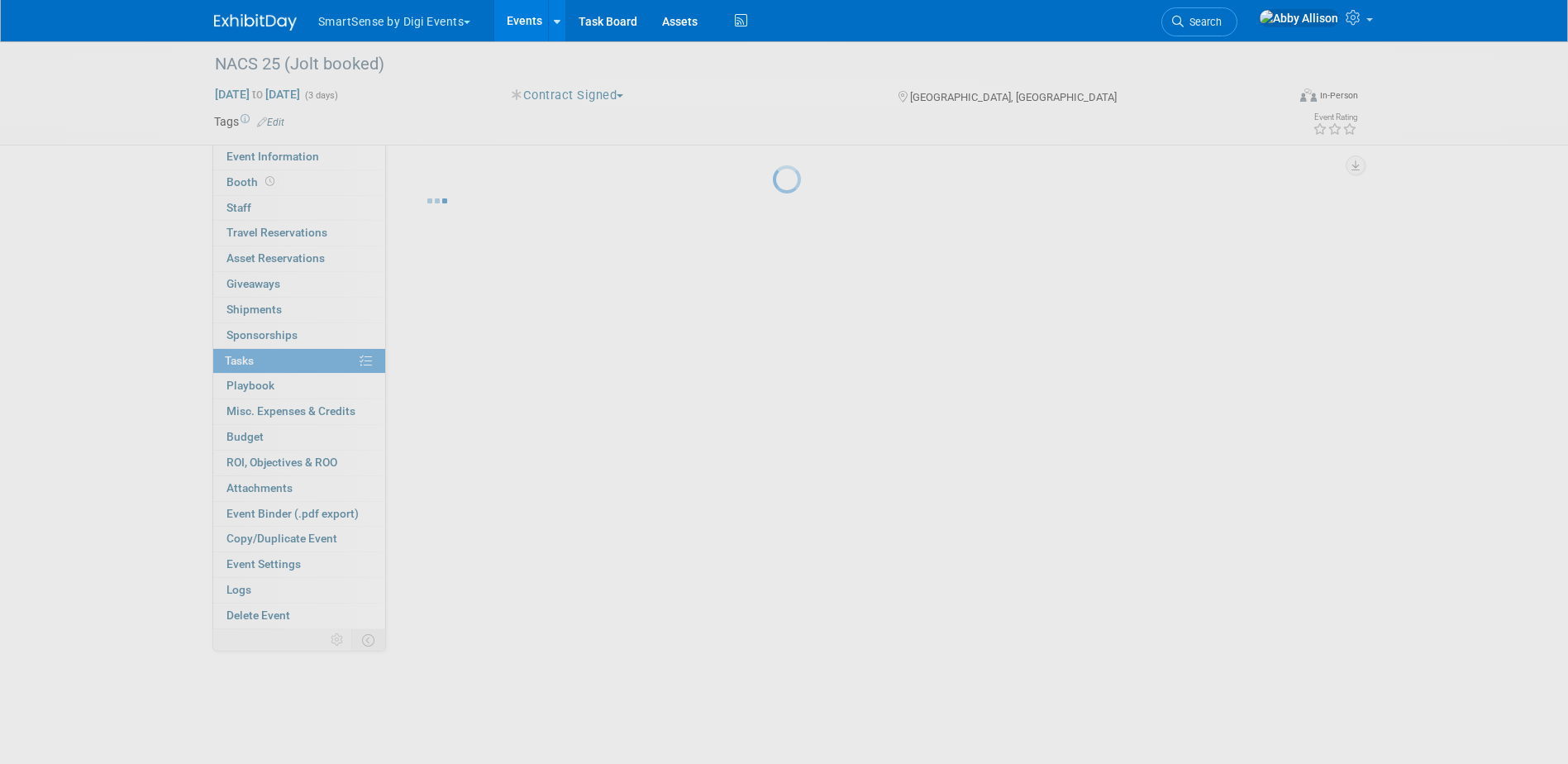
scroll to position [0, 0]
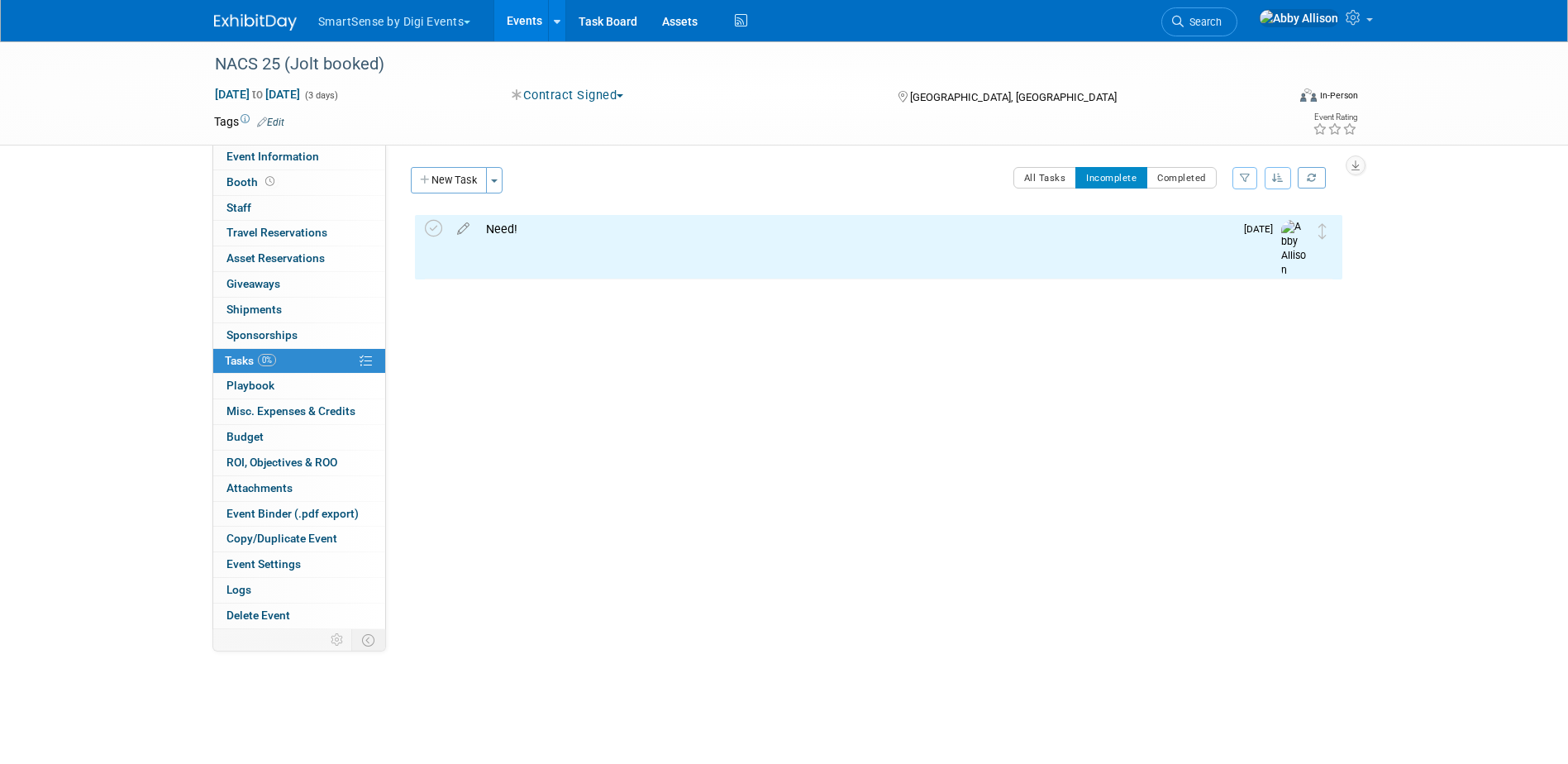
click at [472, 14] on button "SmartSense by Digi Events" at bounding box center [404, 18] width 176 height 37
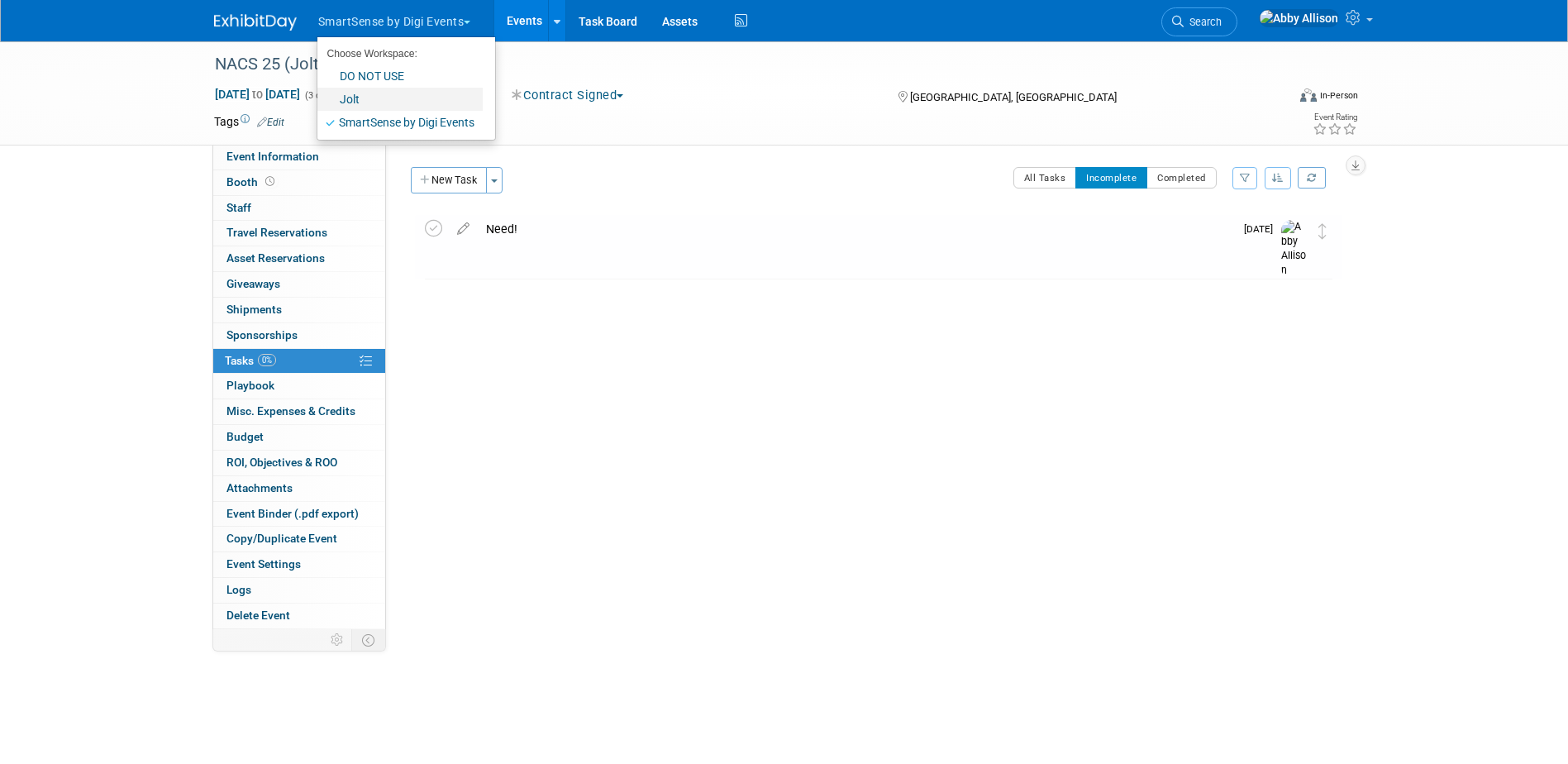
click at [367, 98] on link "Jolt" at bounding box center [399, 99] width 165 height 23
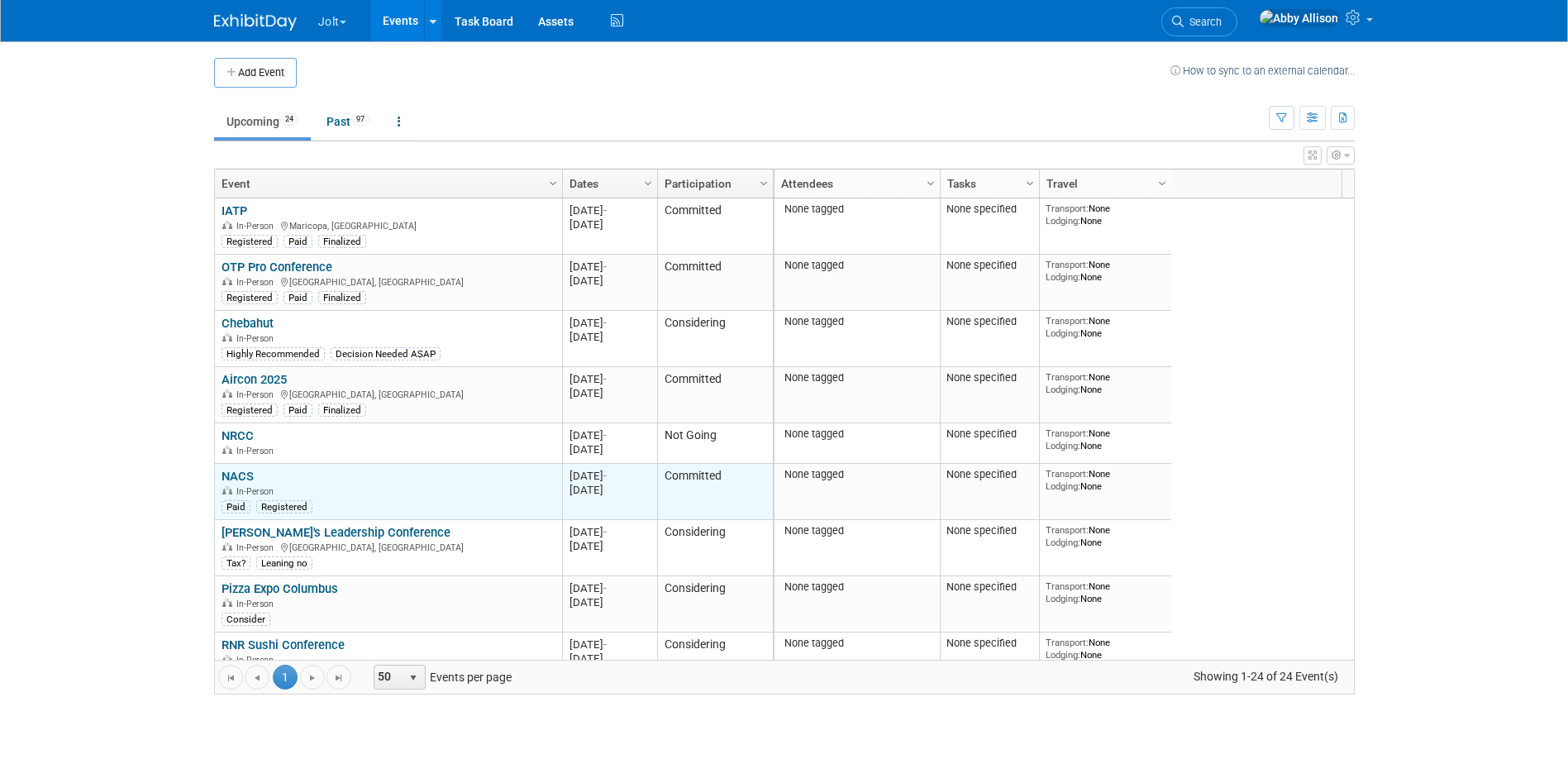
click at [231, 472] on link "NACS" at bounding box center [237, 476] width 32 height 15
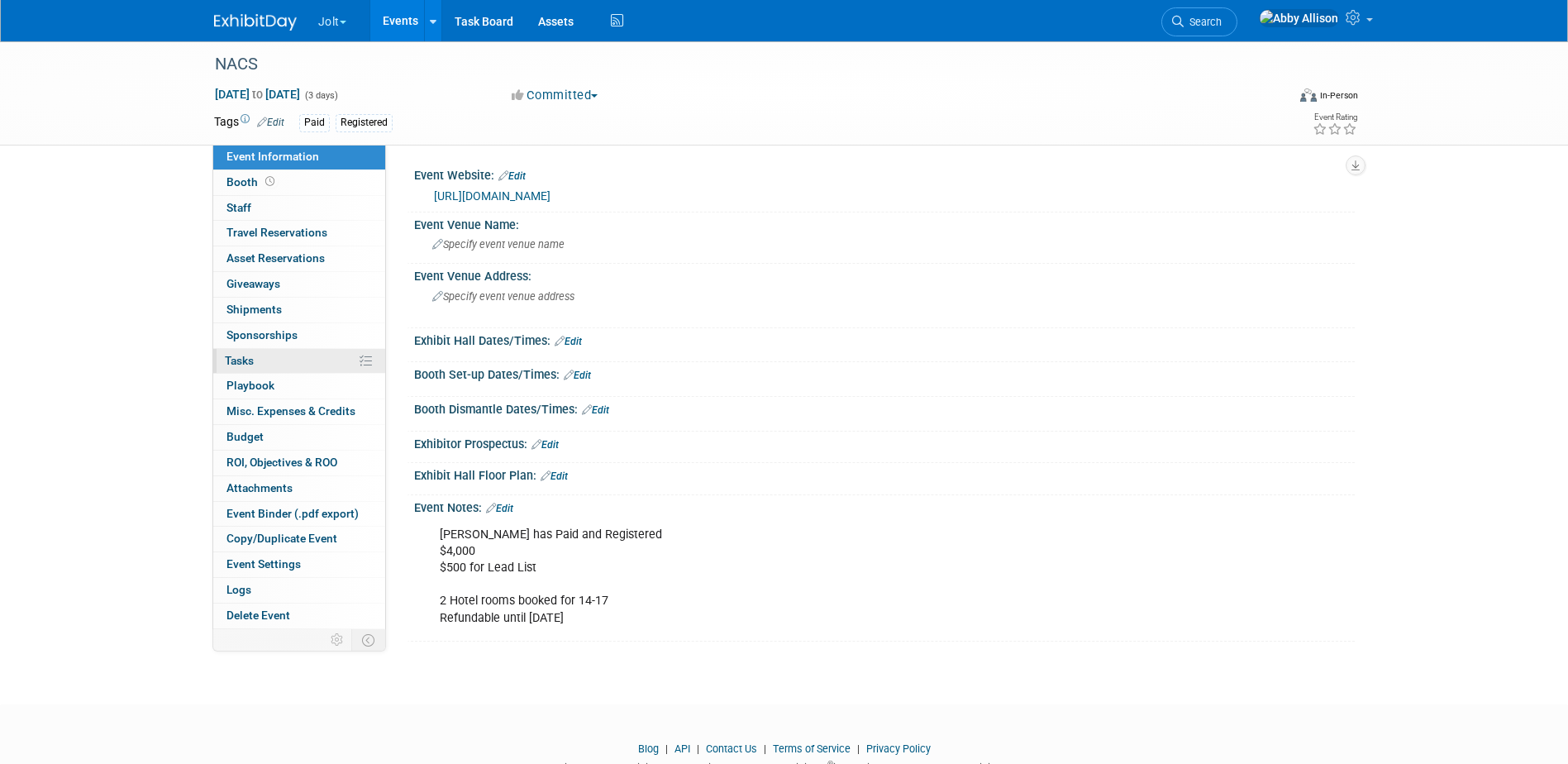
click at [250, 359] on span "Tasks 0%" at bounding box center [239, 360] width 29 height 13
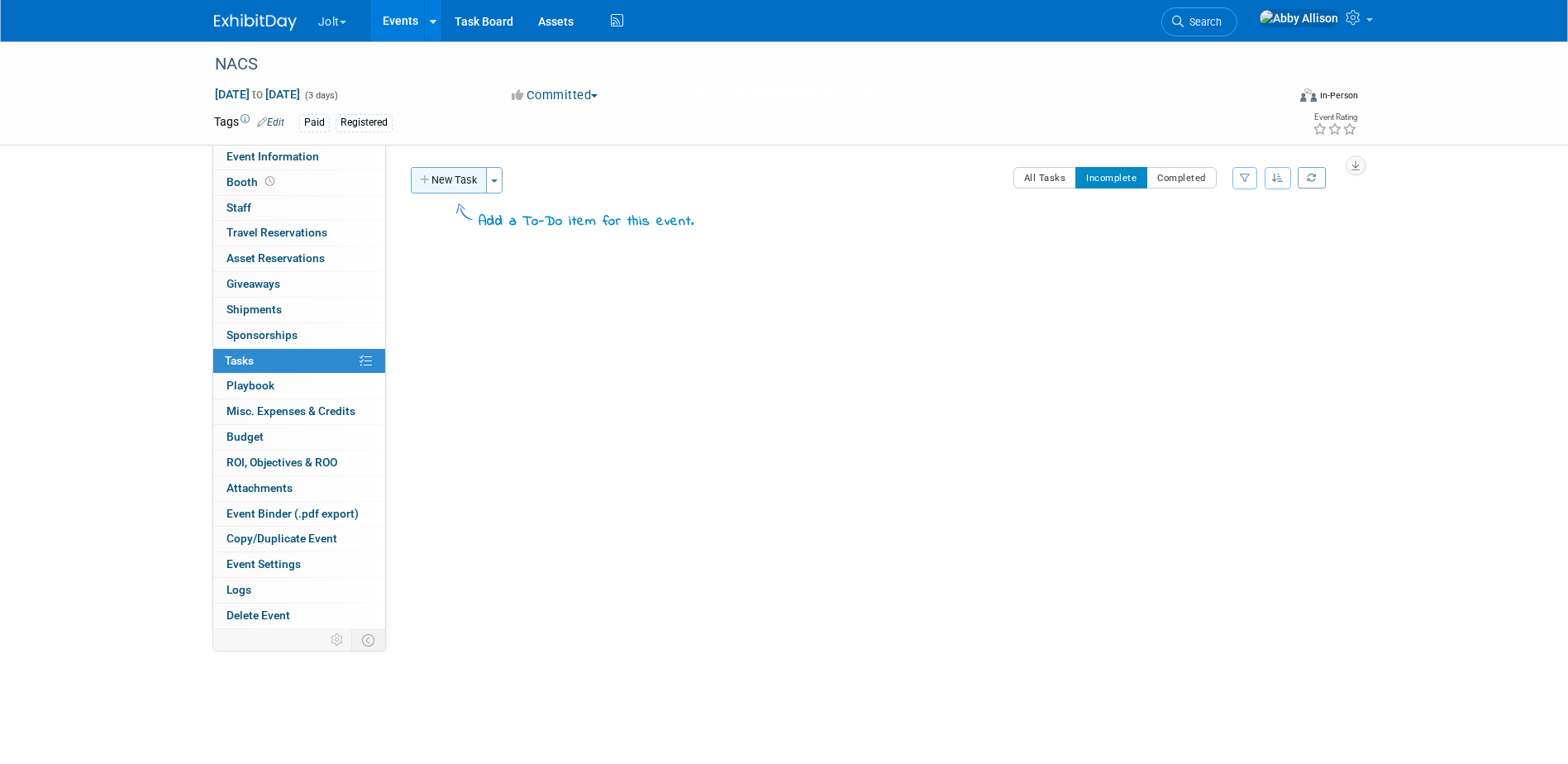
click at [450, 186] on button "New Task" at bounding box center [448, 180] width 76 height 27
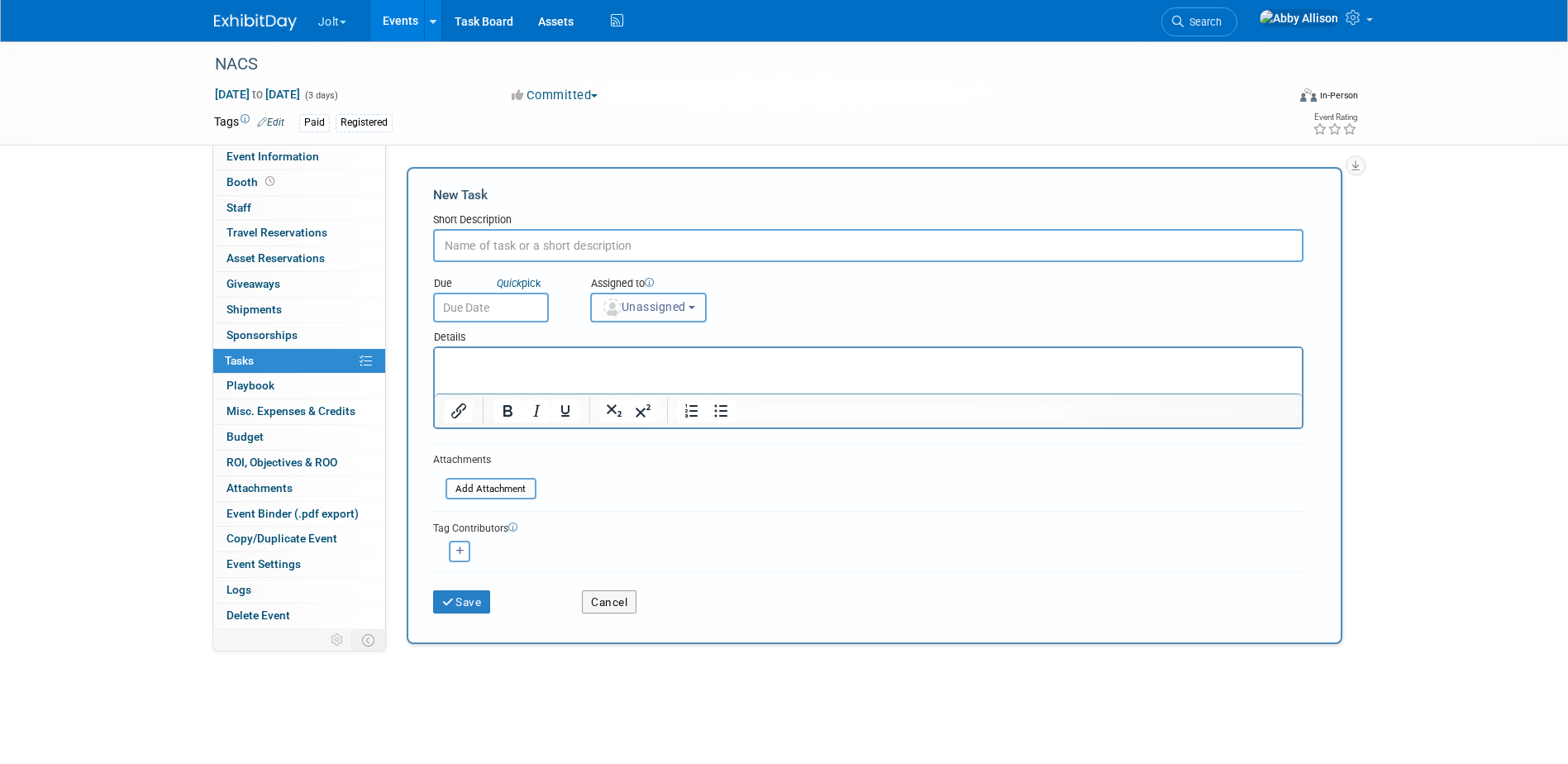
click at [694, 305] on button "Unassigned" at bounding box center [649, 307] width 118 height 29
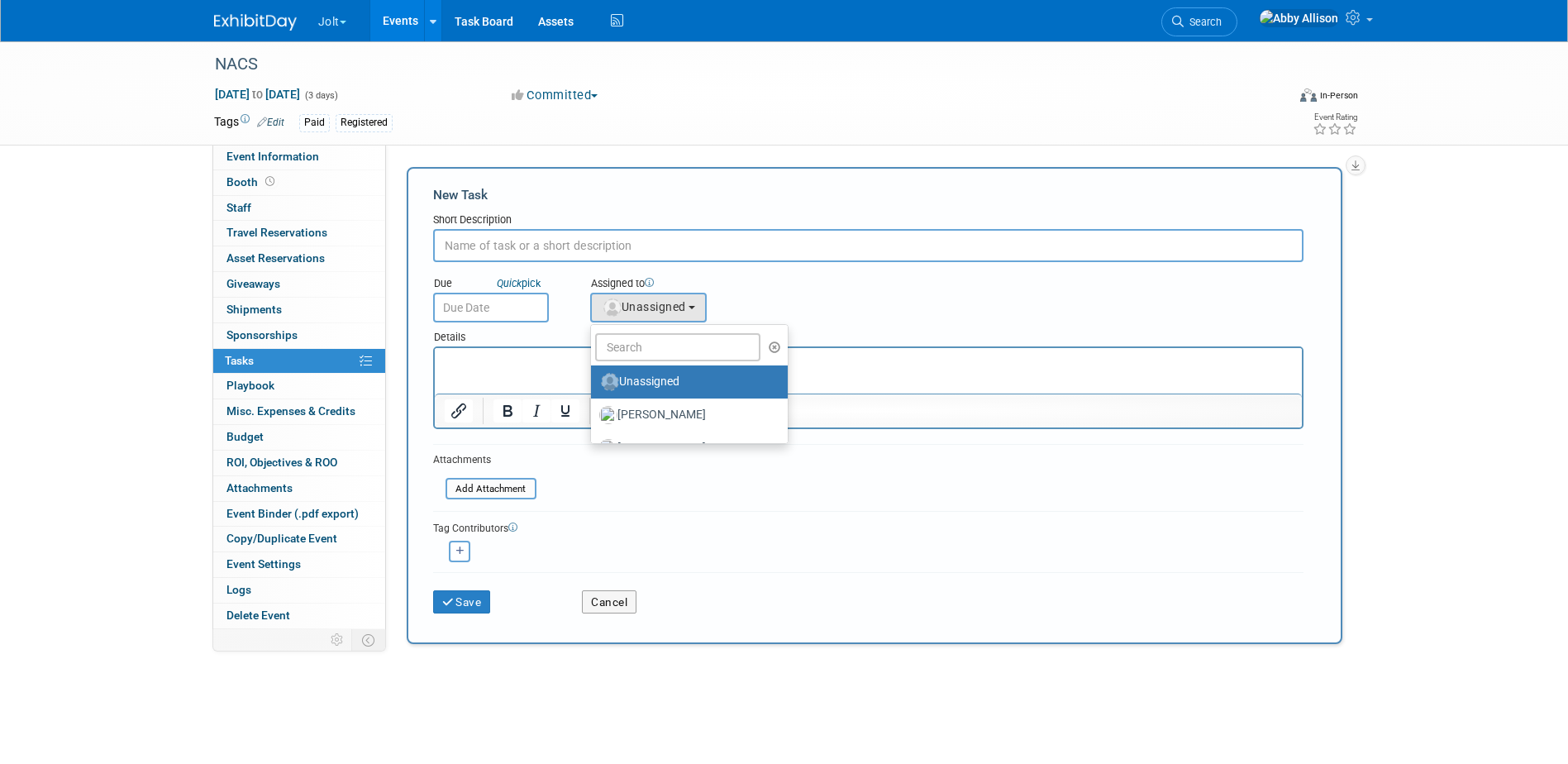
click at [503, 253] on input "text" at bounding box center [868, 245] width 870 height 33
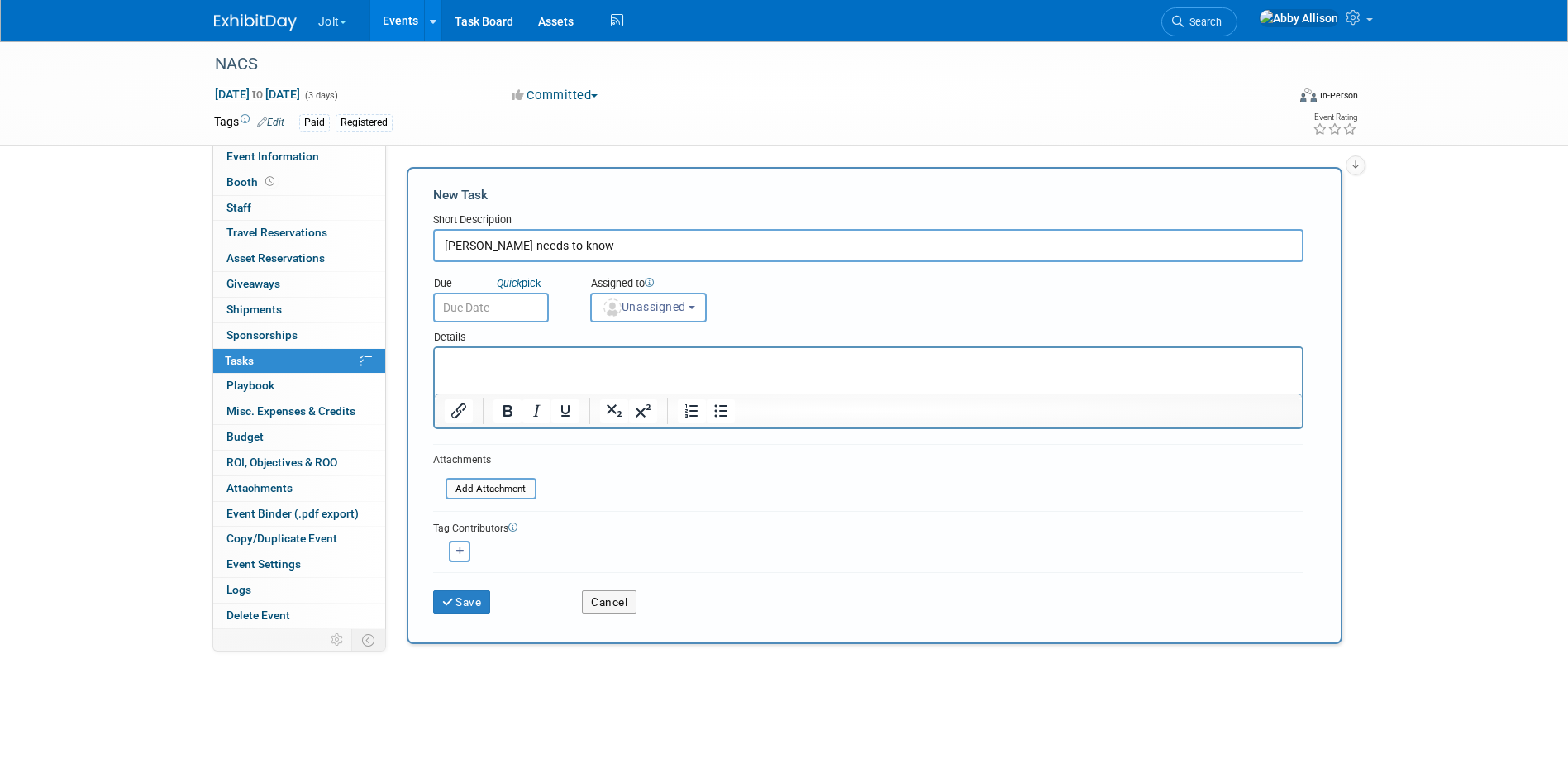
type input "[PERSON_NAME] needs to know"
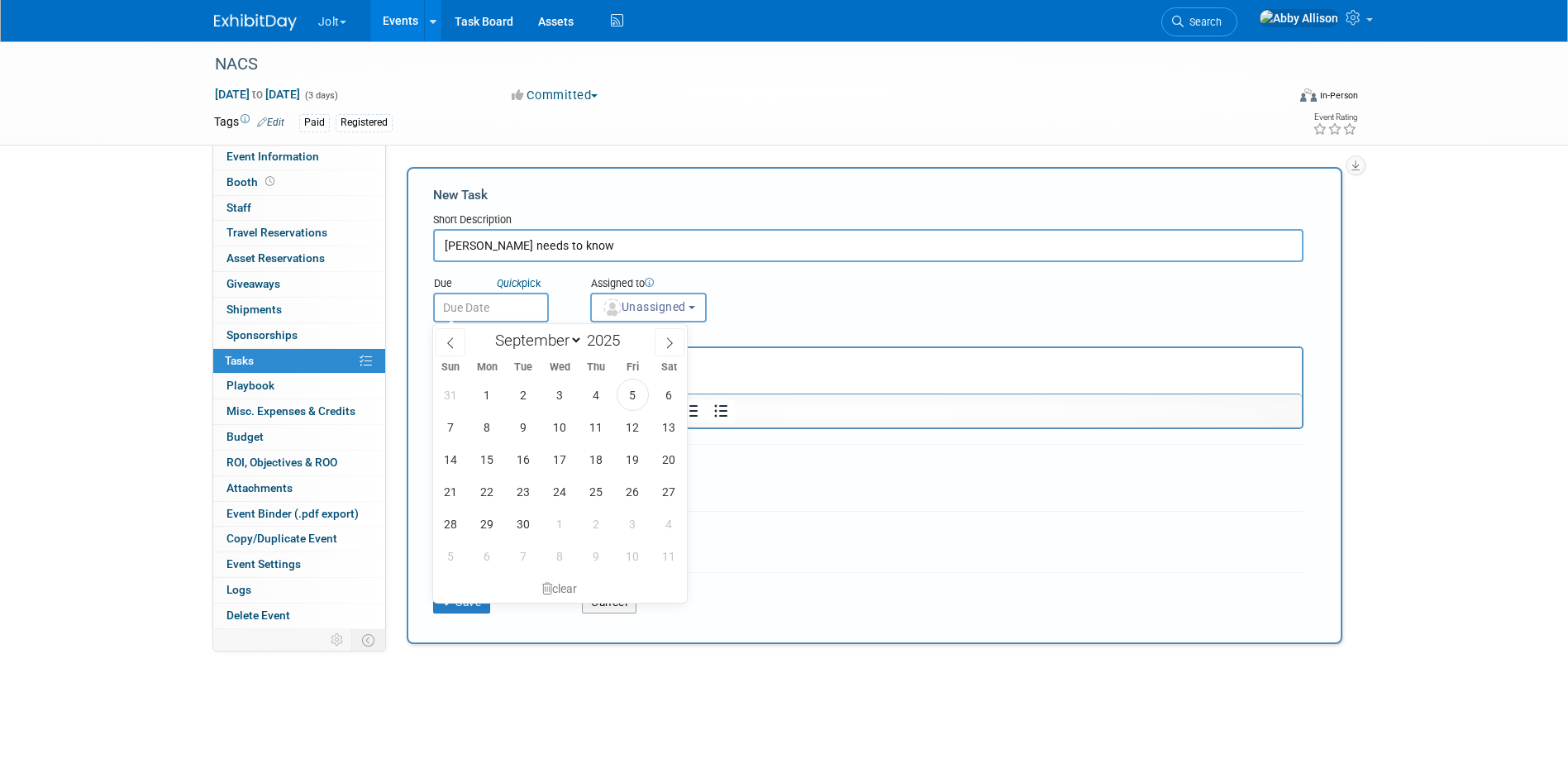
click at [515, 309] on input "text" at bounding box center [491, 307] width 116 height 29
click at [497, 427] on span "8" at bounding box center [487, 427] width 32 height 32
type input "[DATE]"
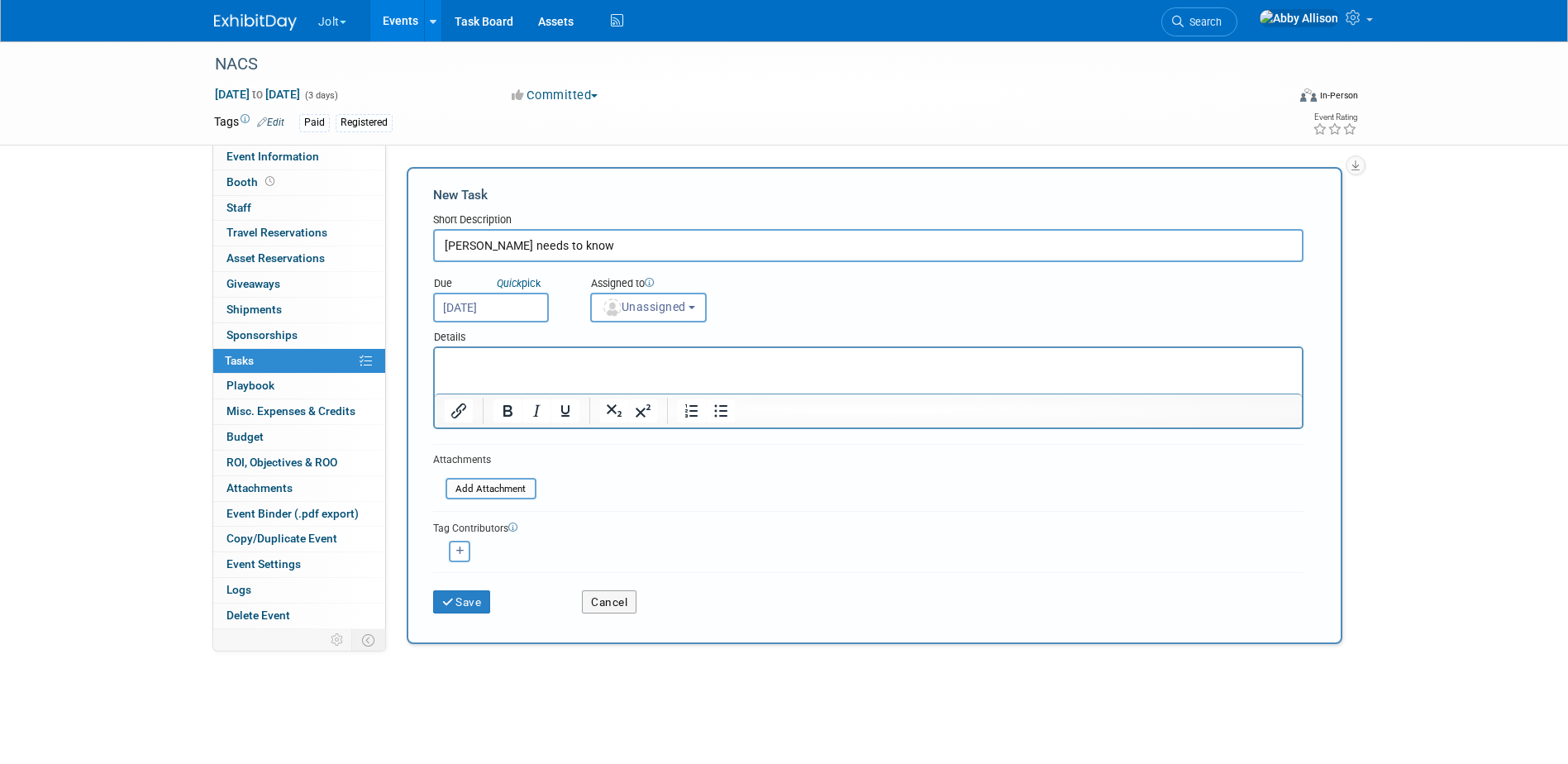
click at [492, 368] on p "Rich Text Area. Press ALT-0 for help." at bounding box center [867, 363] width 848 height 17
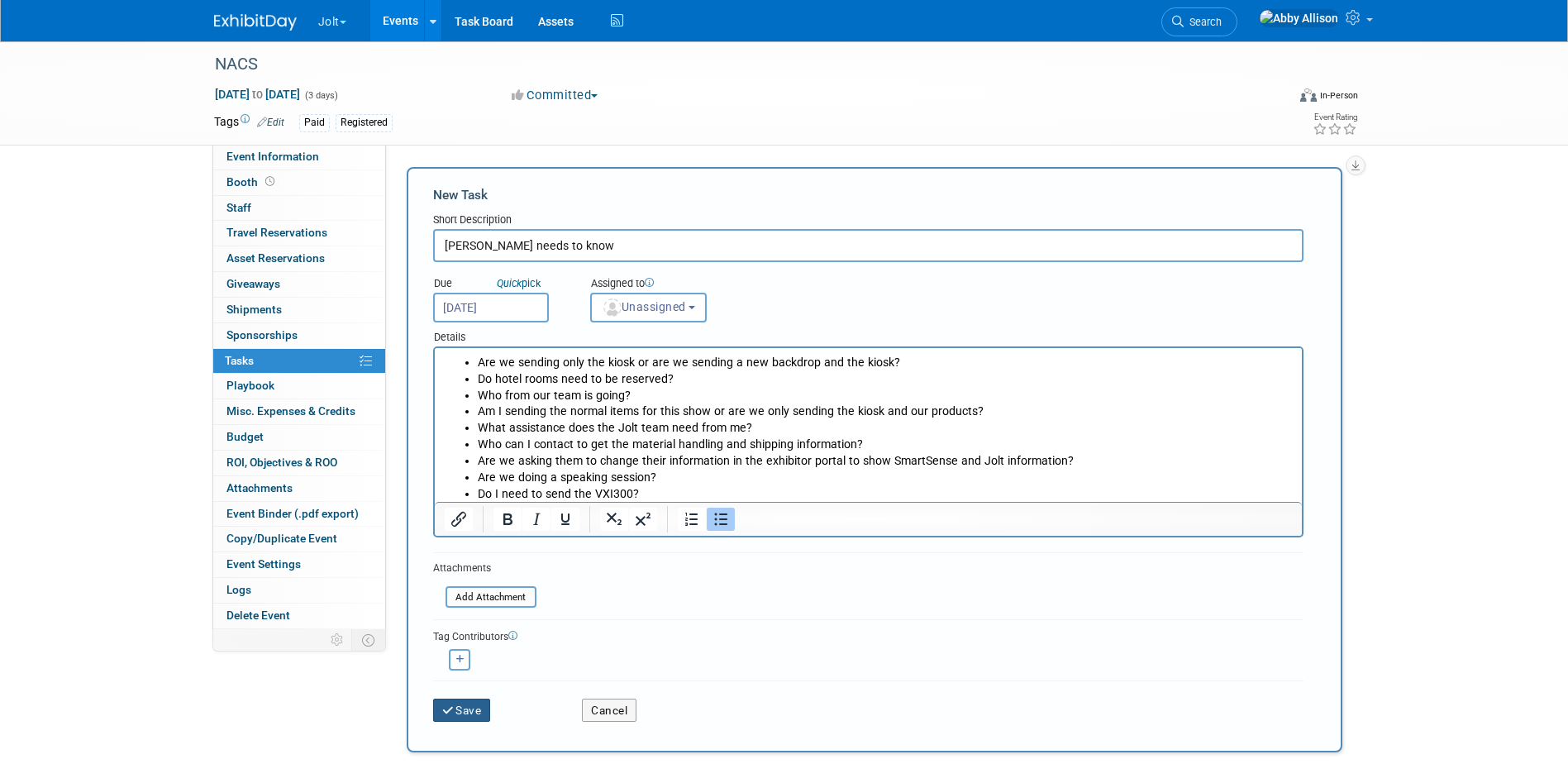
drag, startPoint x: 466, startPoint y: 702, endPoint x: 864, endPoint y: 642, distance: 402.5
click at [864, 642] on form "New Task Short Description [PERSON_NAME] needs to know Due Quick pick [DATE] Un…" at bounding box center [874, 460] width 883 height 547
click at [487, 374] on li "Do hotel rooms need to be reserved?" at bounding box center [884, 379] width 815 height 17
drag, startPoint x: 531, startPoint y: 396, endPoint x: 578, endPoint y: 392, distance: 47.2
click at [578, 392] on li "Who from our team is going?" at bounding box center [884, 396] width 815 height 17
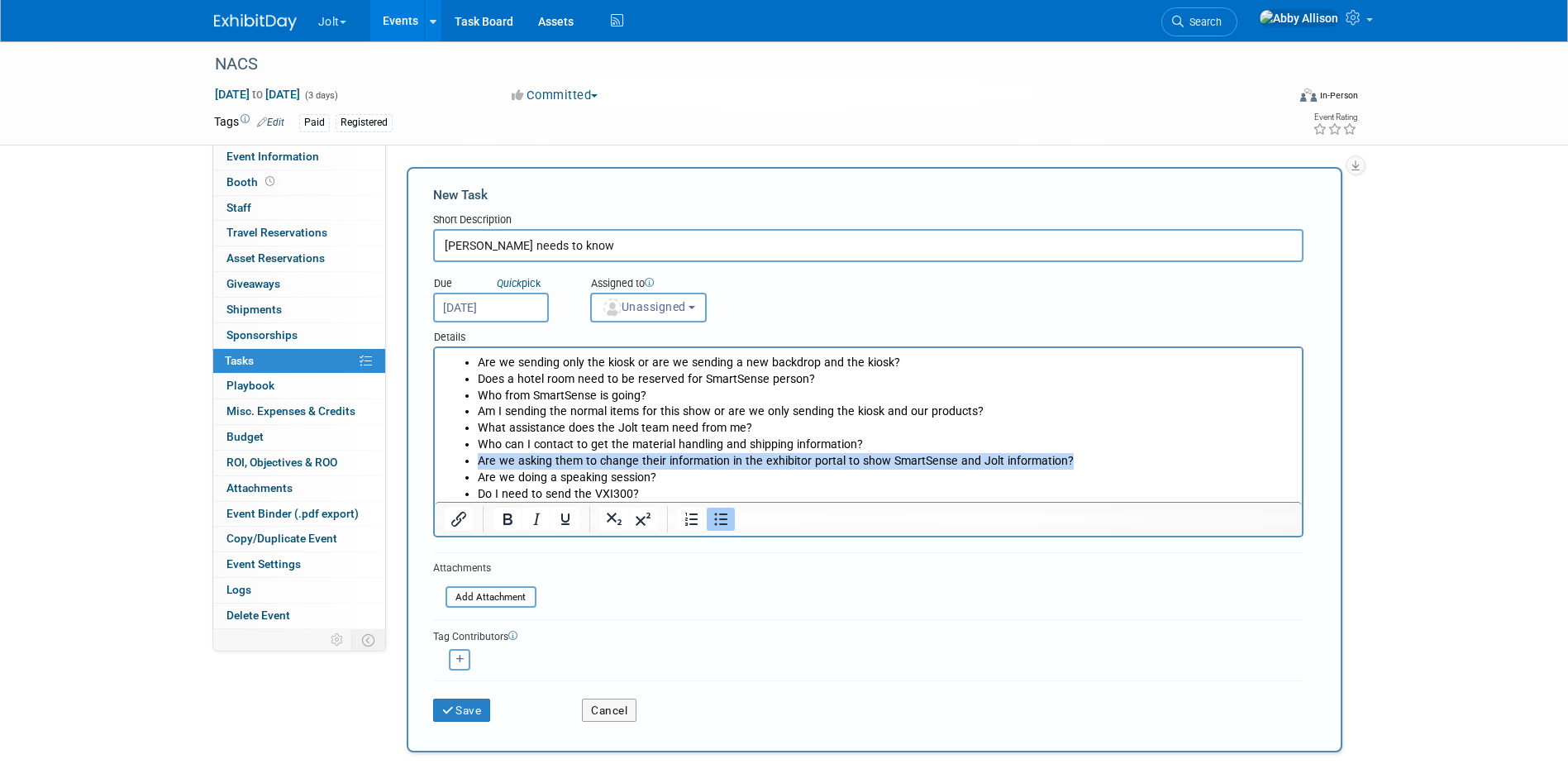
drag, startPoint x: 1060, startPoint y: 461, endPoint x: 458, endPoint y: 464, distance: 602.0
click at [458, 464] on ul "Are we sending only the kiosk or are we sending a new backdrop and the kiosk? D…" at bounding box center [867, 428] width 848 height 147
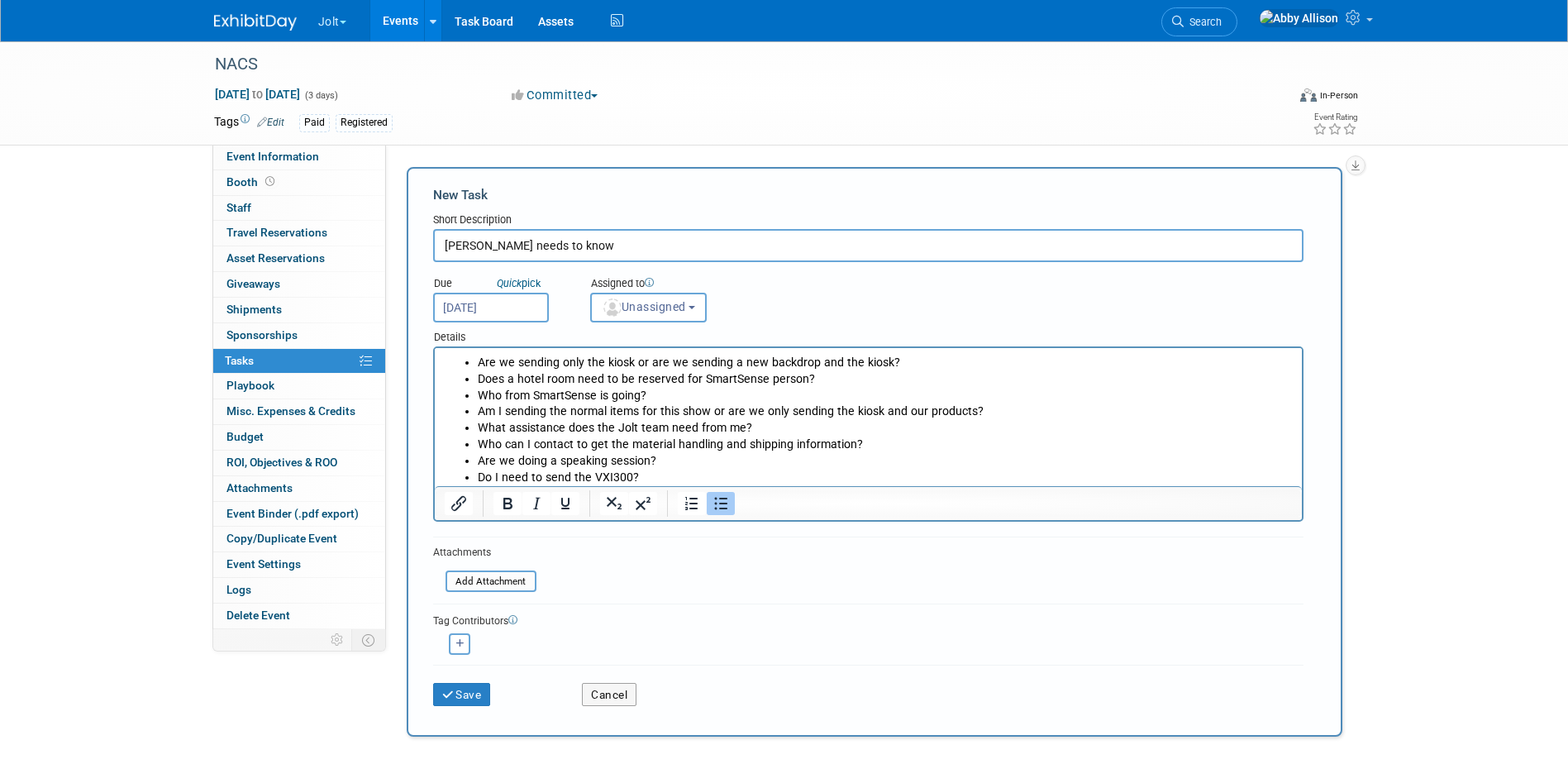
click at [626, 479] on li "Do I need to send the VXI300?" at bounding box center [884, 478] width 815 height 17
click at [481, 691] on button "Save" at bounding box center [462, 694] width 58 height 23
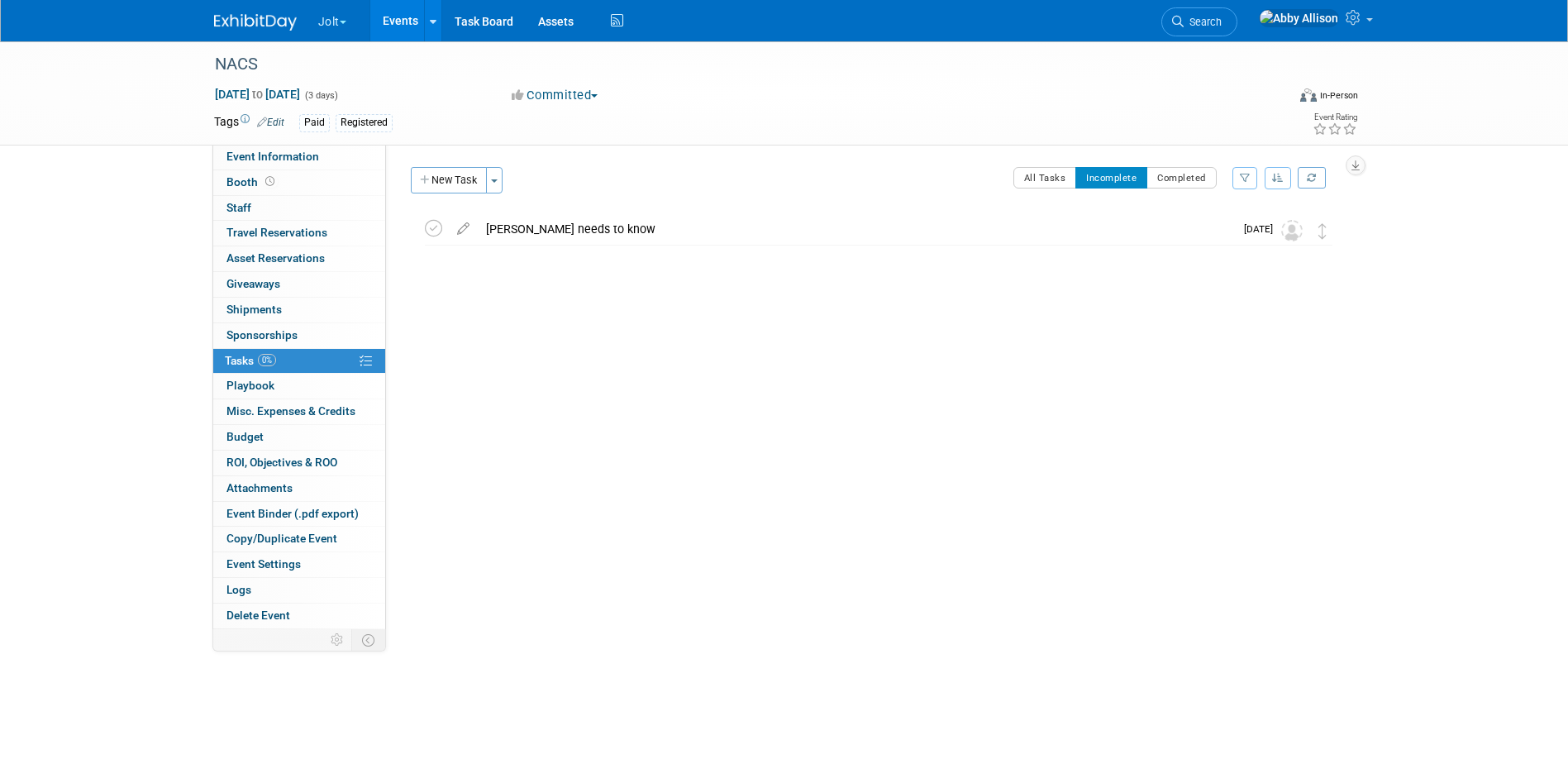
click at [343, 18] on button "Jolt" at bounding box center [341, 18] width 51 height 37
click at [375, 127] on link "SmartSense by Digi Events" at bounding box center [400, 122] width 166 height 23
